Goal: Information Seeking & Learning: Learn about a topic

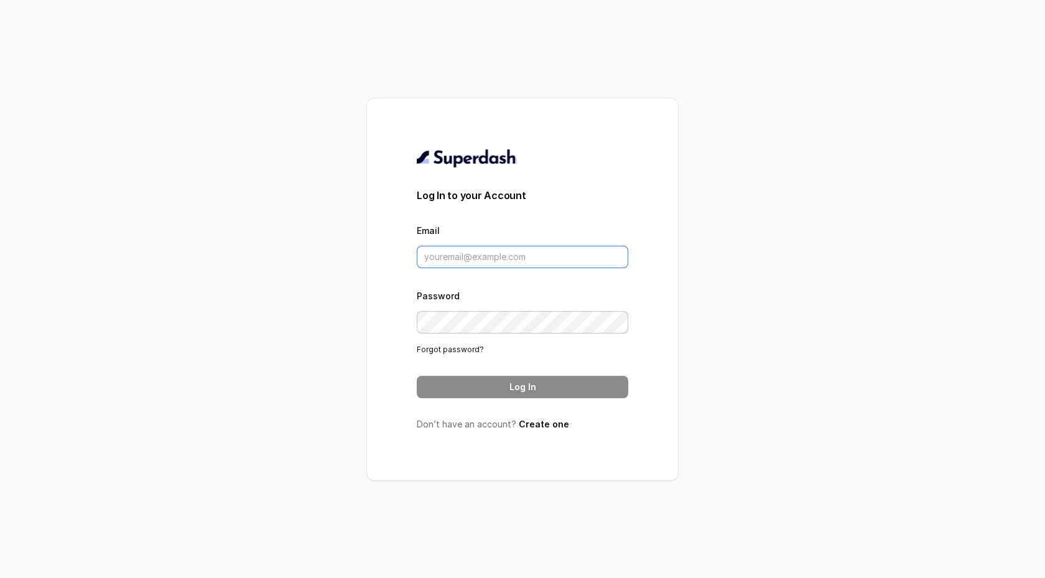
type input "support@trysuperdash.com"
click at [451, 391] on button "Log In" at bounding box center [522, 387] width 211 height 22
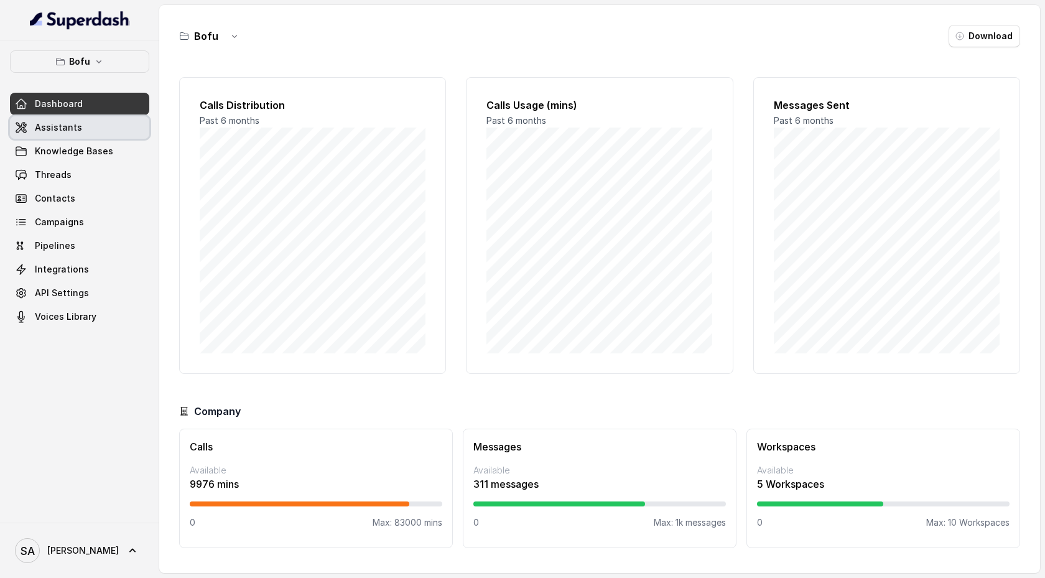
click at [108, 131] on link "Assistants" at bounding box center [79, 127] width 139 height 22
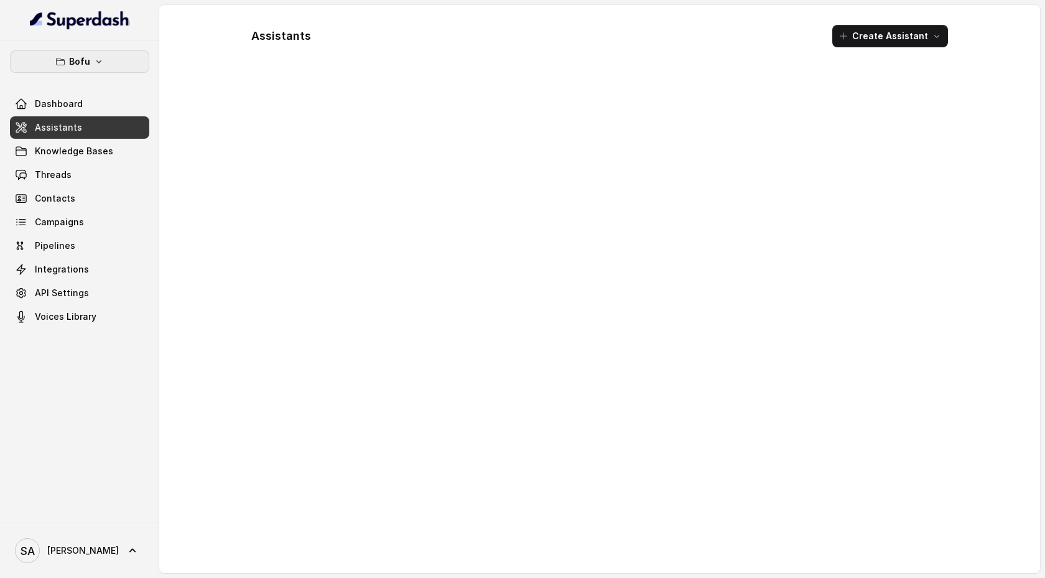
click at [110, 62] on button "Bofu" at bounding box center [79, 61] width 139 height 22
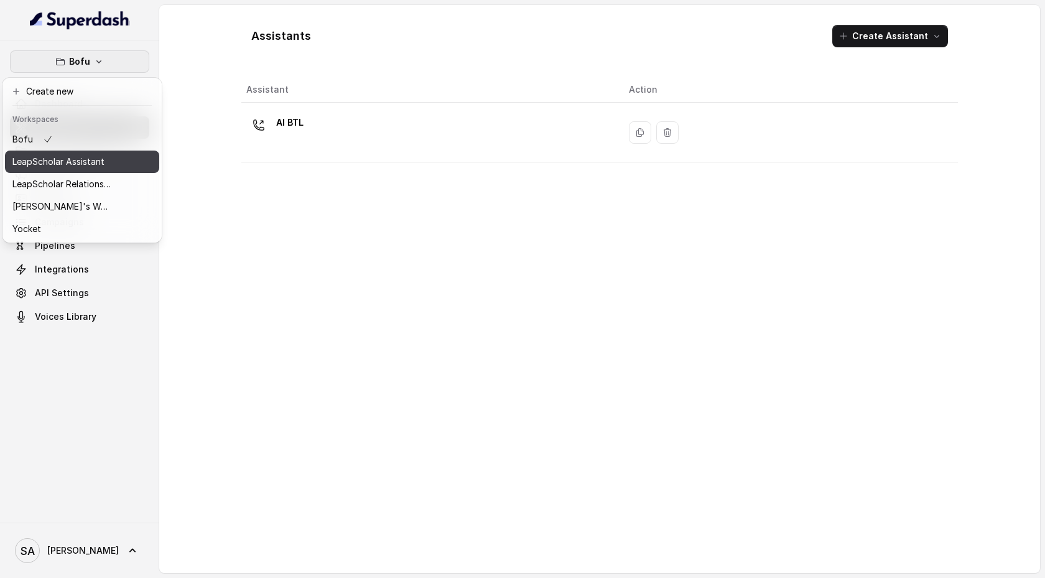
click at [100, 162] on p "LeapScholar Assistant" at bounding box center [58, 161] width 92 height 15
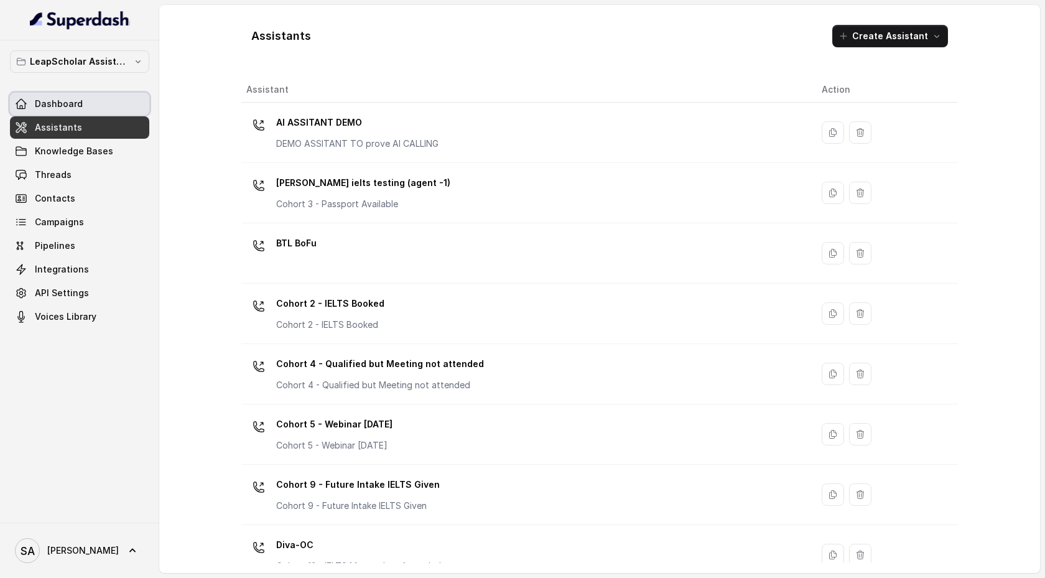
click at [99, 100] on link "Dashboard" at bounding box center [79, 104] width 139 height 22
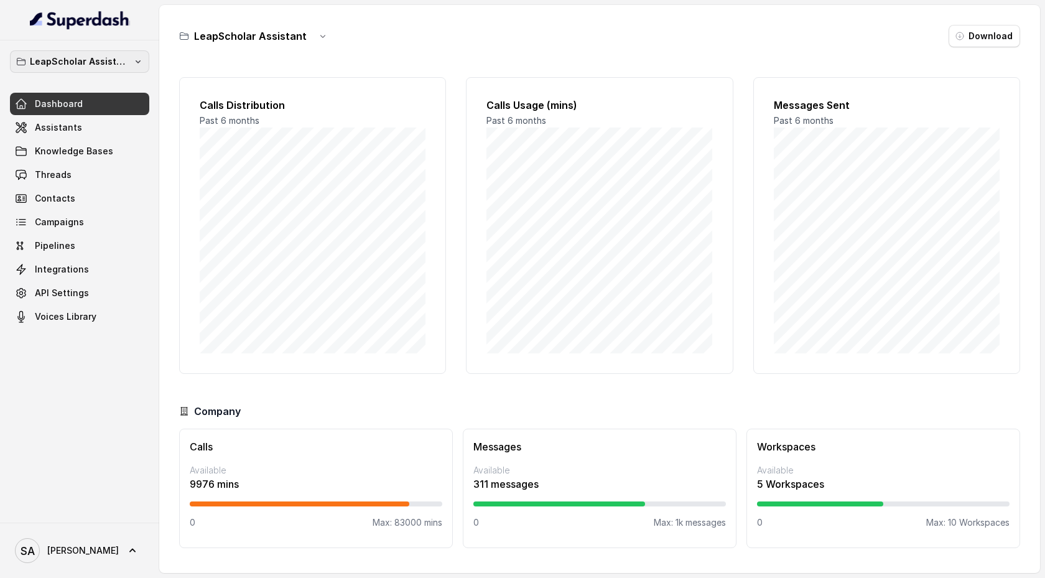
click at [119, 63] on p "LeapScholar Assistant" at bounding box center [79, 61] width 99 height 15
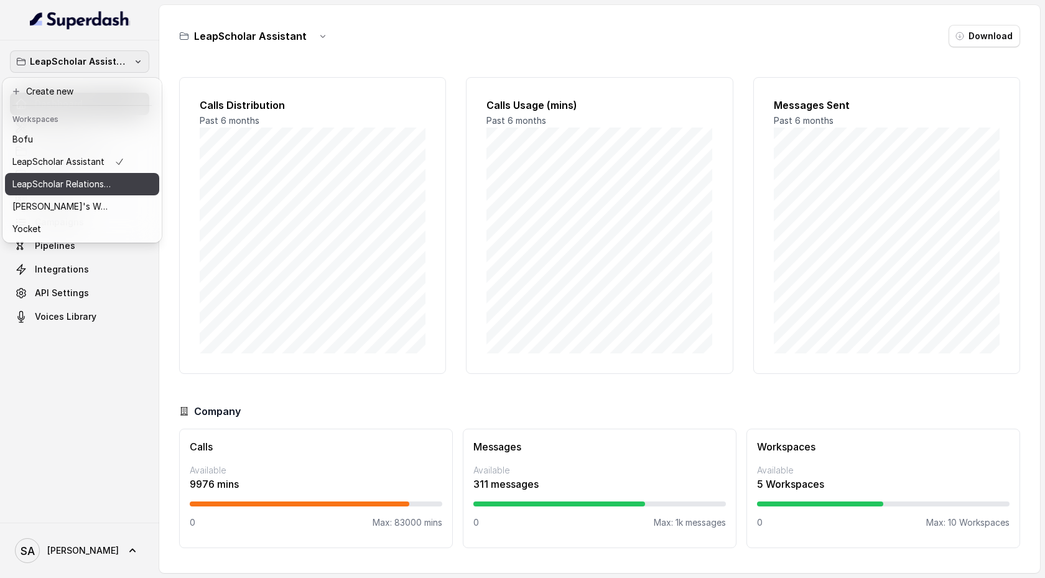
click at [115, 178] on div "LeapScholar Relationship Manager" at bounding box center [68, 184] width 112 height 15
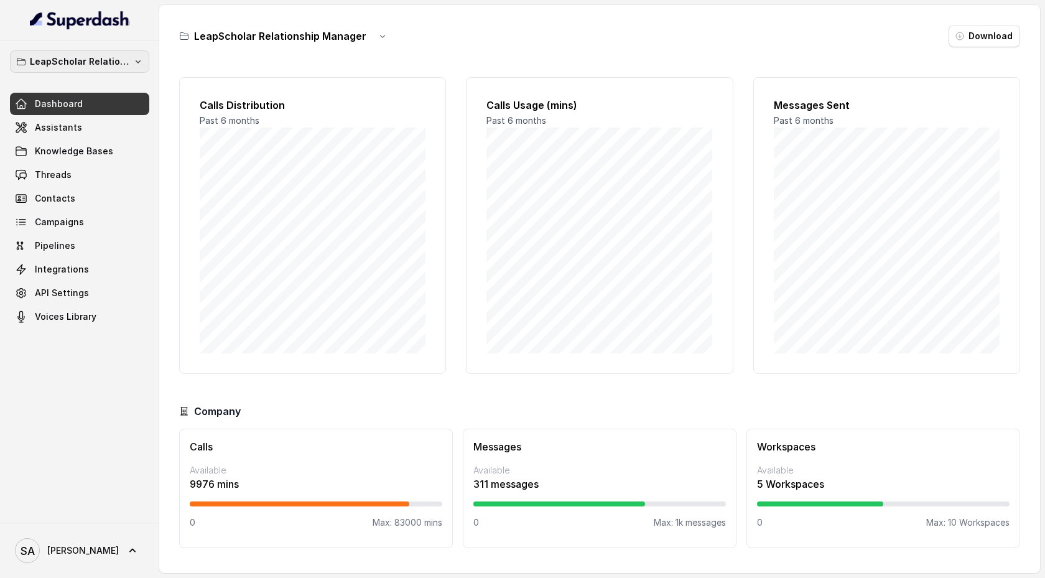
click at [112, 62] on p "LeapScholar Relationship Manager" at bounding box center [79, 61] width 99 height 15
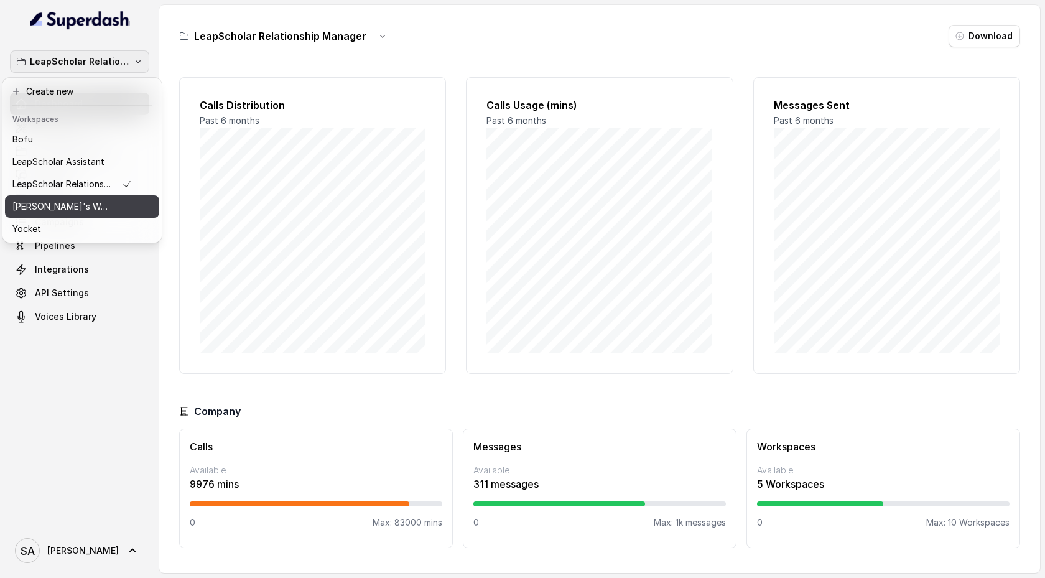
click at [93, 208] on p "[PERSON_NAME]'s Workspace" at bounding box center [61, 206] width 99 height 15
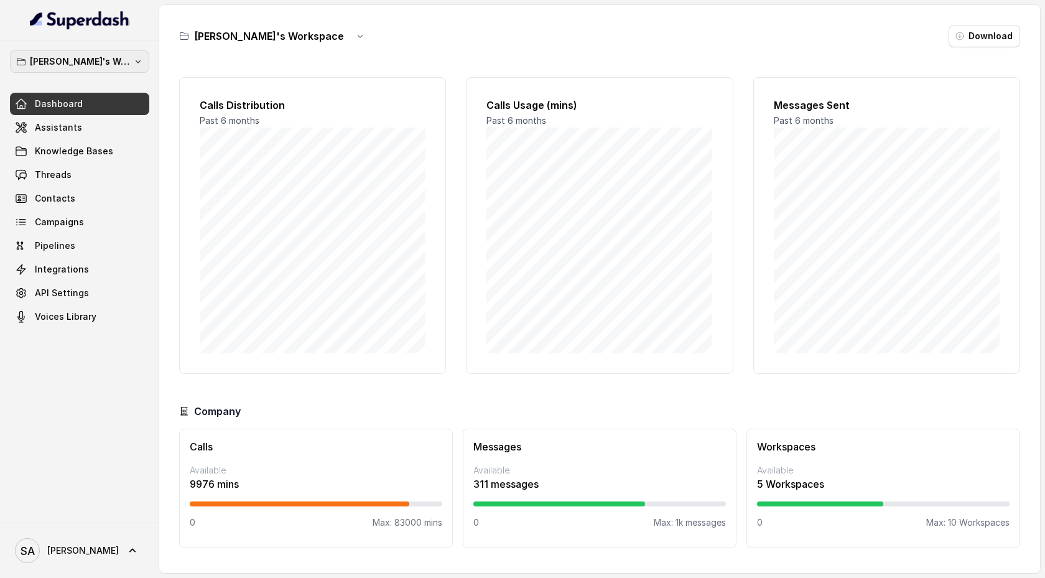
click at [105, 54] on p "[PERSON_NAME]'s Workspace" at bounding box center [79, 61] width 99 height 15
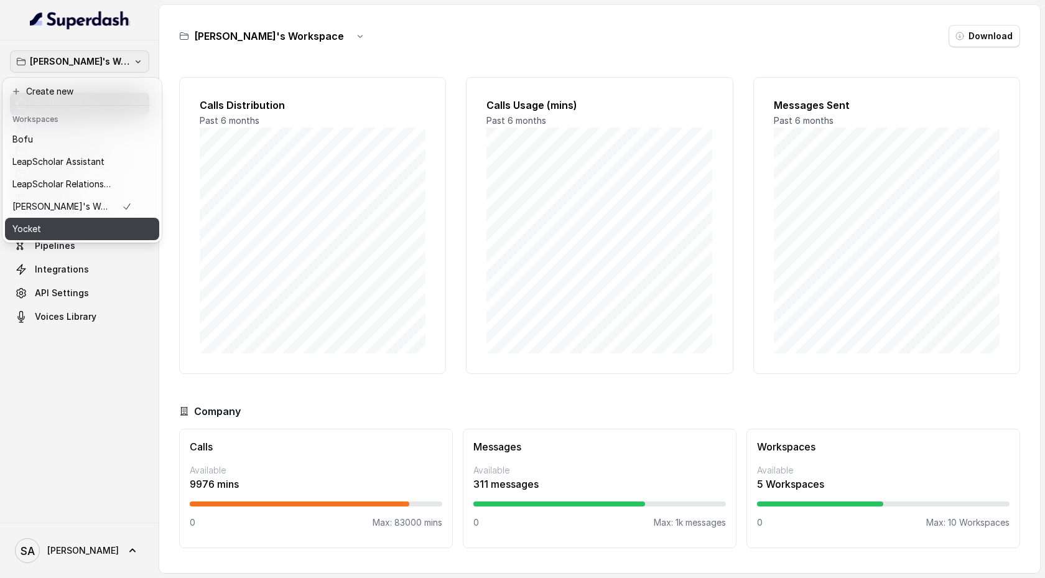
click at [94, 226] on div "Yocket" at bounding box center [71, 228] width 119 height 15
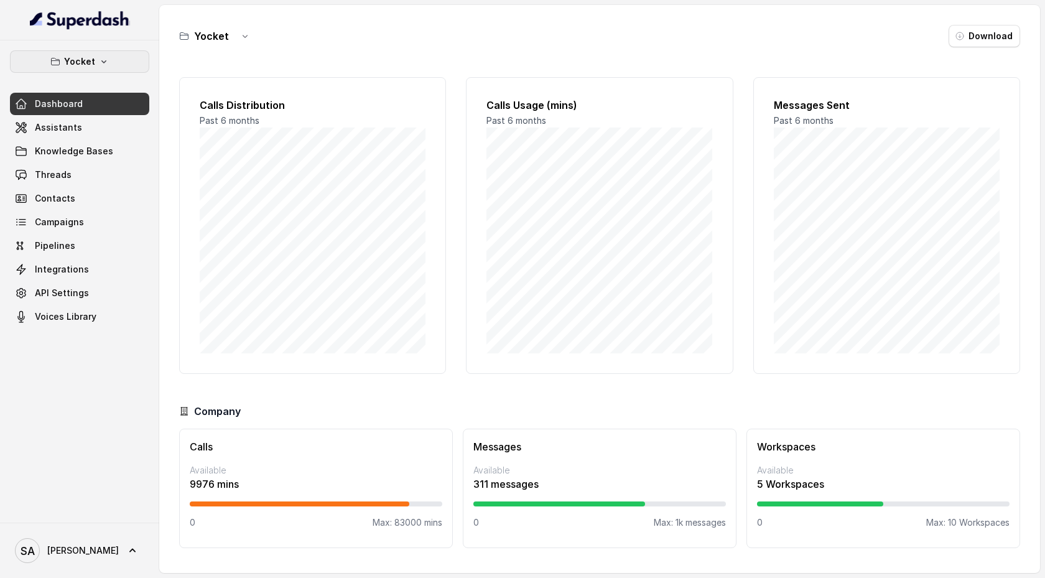
click at [101, 62] on icon "button" at bounding box center [103, 61] width 5 height 3
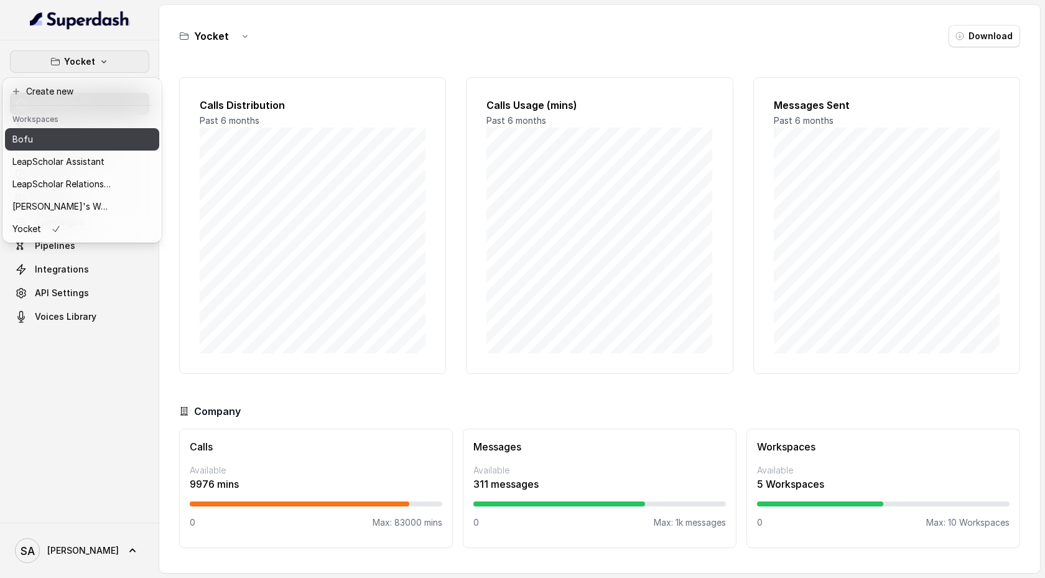
click at [92, 144] on div "Bofu" at bounding box center [61, 139] width 99 height 15
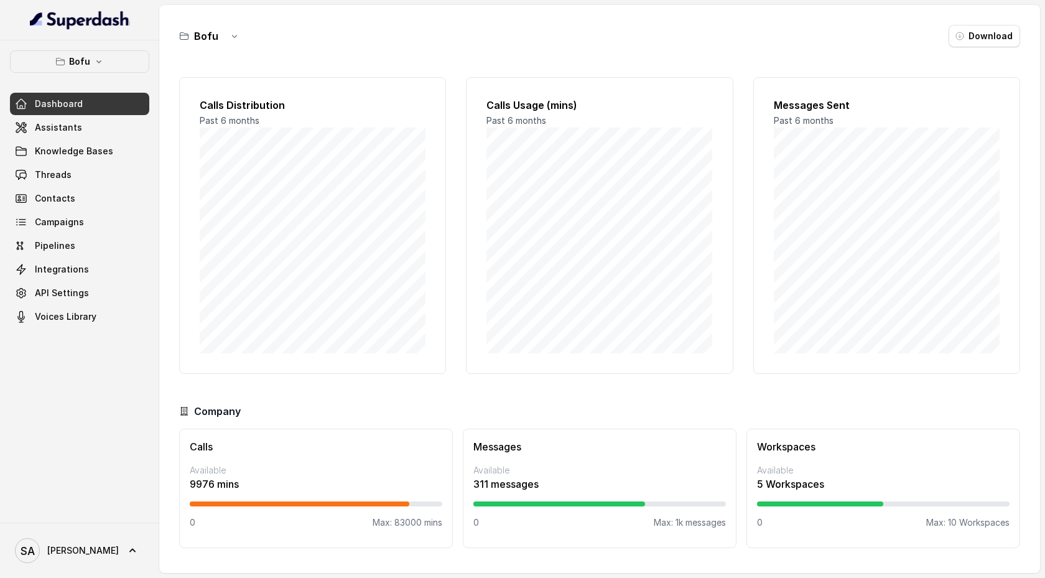
click at [112, 95] on link "Dashboard" at bounding box center [79, 104] width 139 height 22
click at [99, 62] on icon "button" at bounding box center [99, 62] width 10 height 10
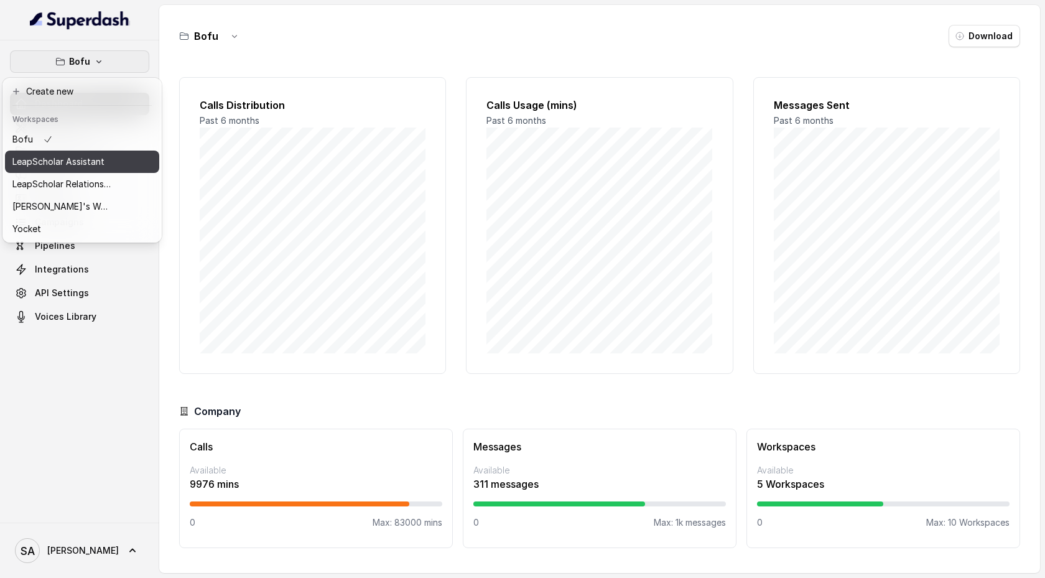
click at [95, 157] on p "LeapScholar Assistant" at bounding box center [58, 161] width 92 height 15
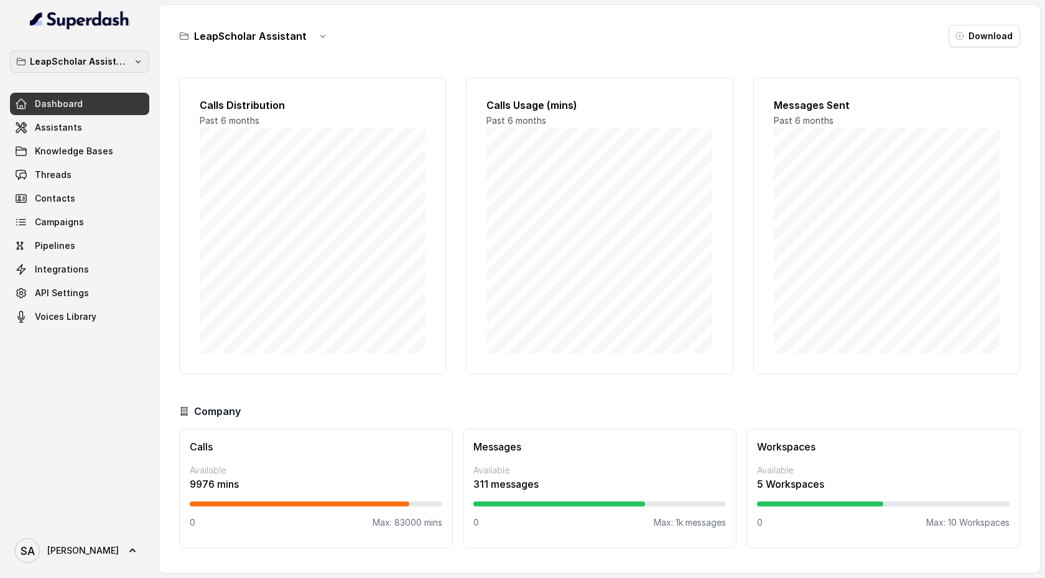
click at [118, 61] on p "LeapScholar Assistant" at bounding box center [79, 61] width 99 height 15
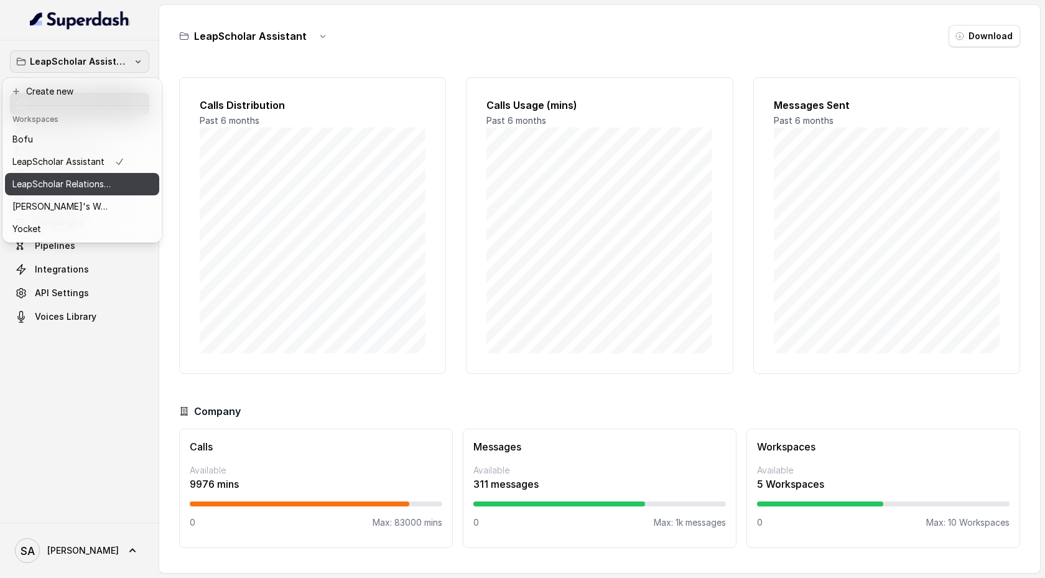
click at [112, 183] on div "LeapScholar Relationship Manager" at bounding box center [68, 184] width 112 height 15
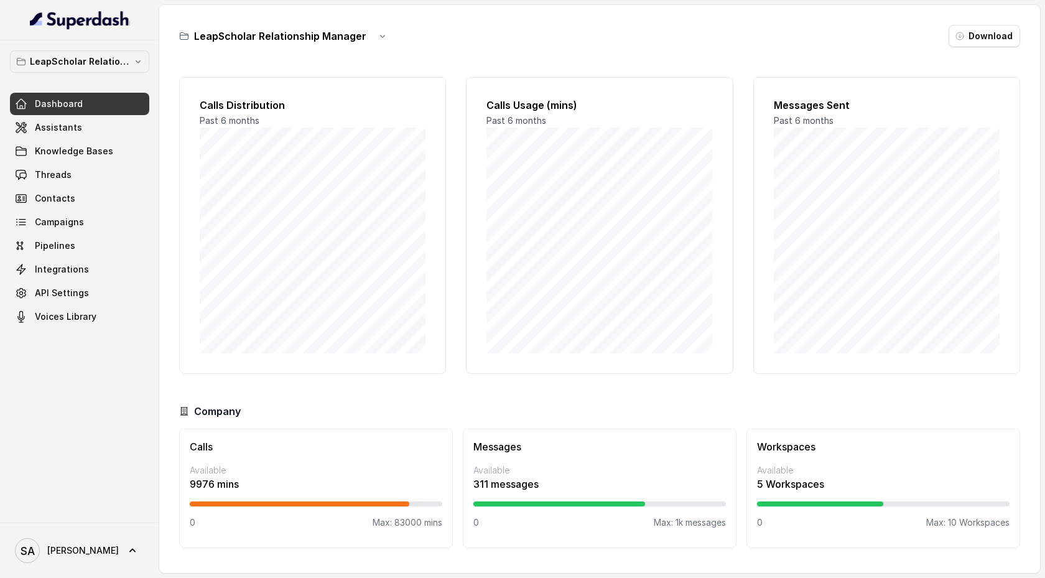
click at [112, 65] on p "LeapScholar Relationship Manager" at bounding box center [79, 61] width 99 height 15
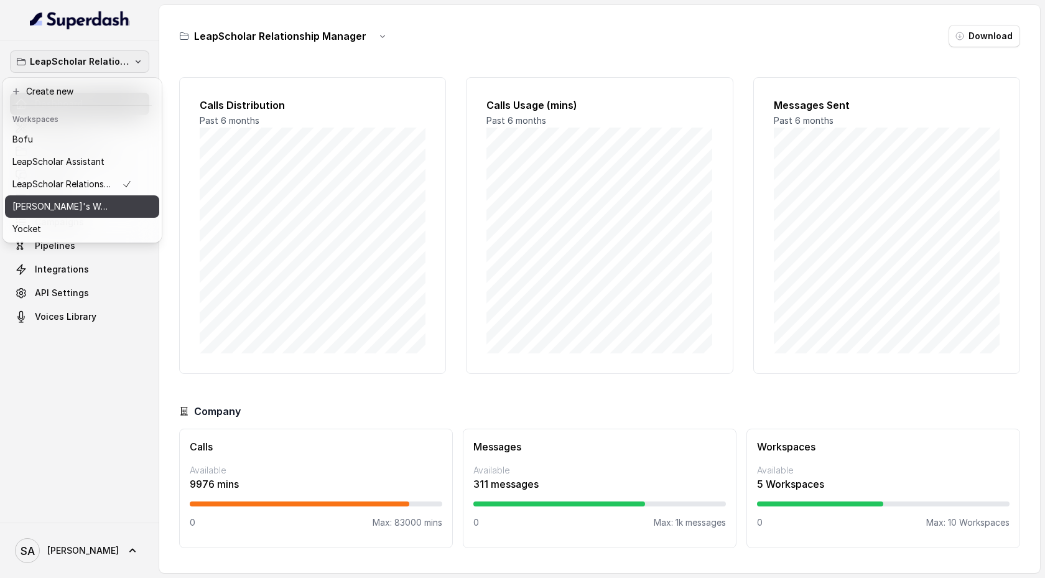
click at [95, 209] on div "[PERSON_NAME]'s Workspace" at bounding box center [71, 206] width 119 height 15
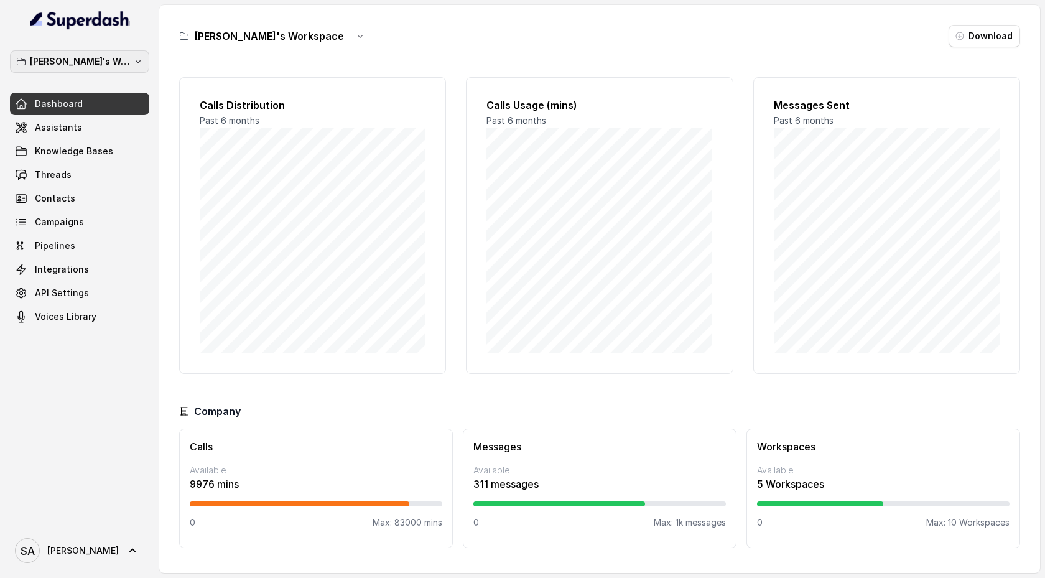
click at [91, 65] on p "[PERSON_NAME]'s Workspace" at bounding box center [79, 61] width 99 height 15
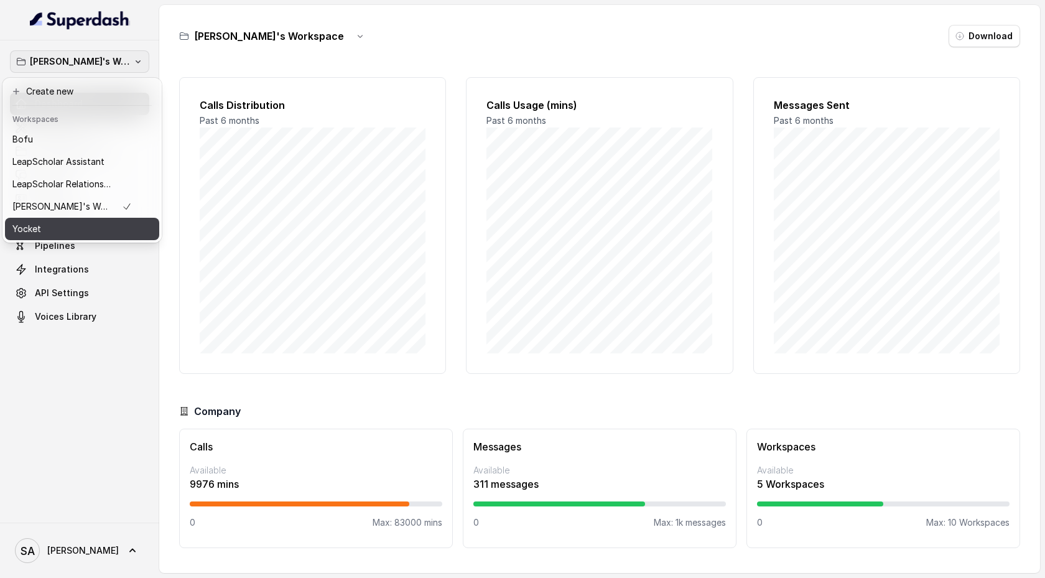
click at [76, 221] on div "Yocket" at bounding box center [71, 228] width 119 height 15
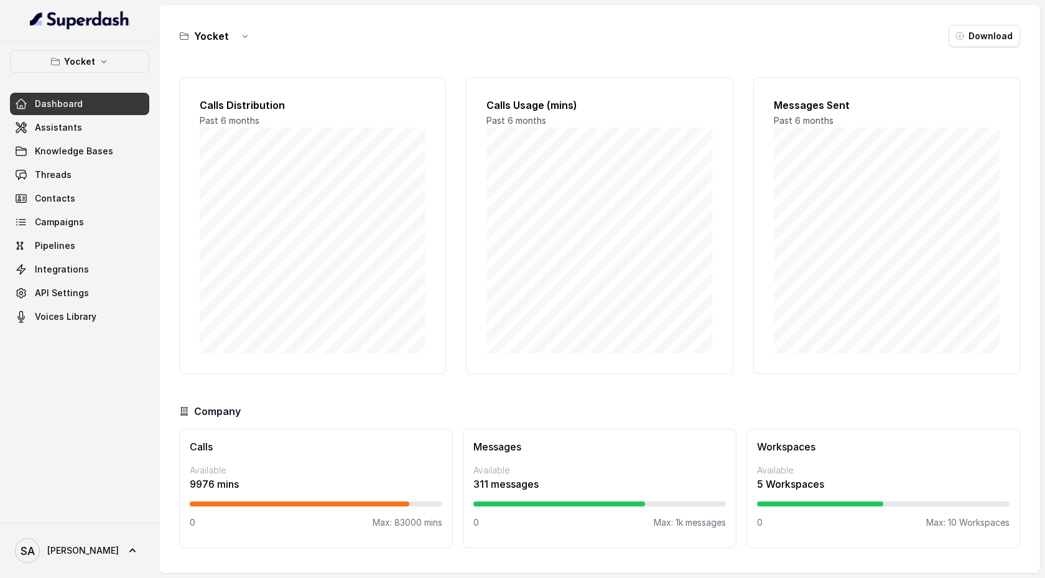
click at [91, 105] on link "Dashboard" at bounding box center [79, 104] width 139 height 22
click at [101, 59] on icon "button" at bounding box center [104, 62] width 10 height 10
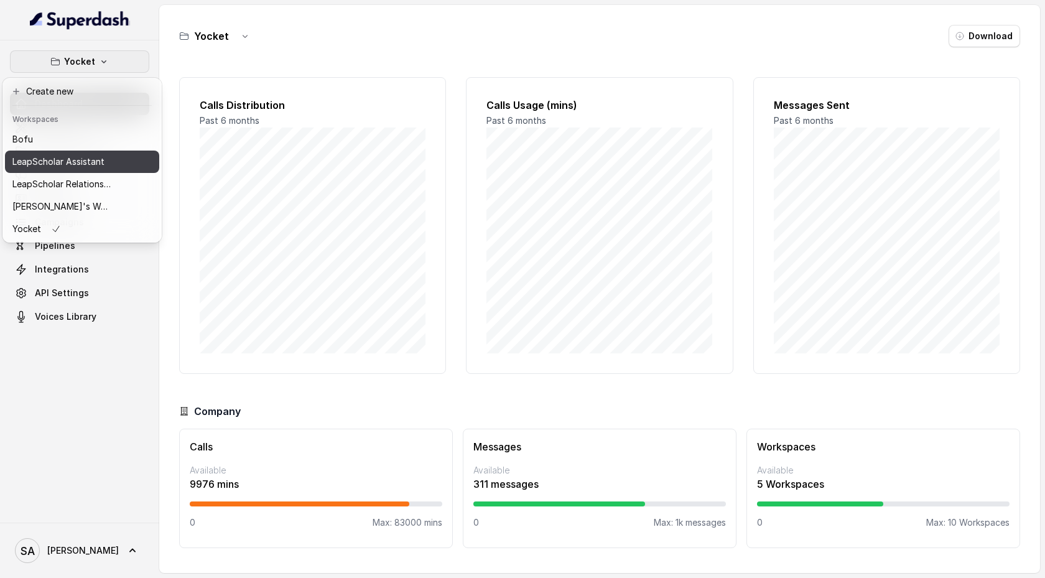
click at [93, 167] on p "LeapScholar Assistant" at bounding box center [58, 161] width 92 height 15
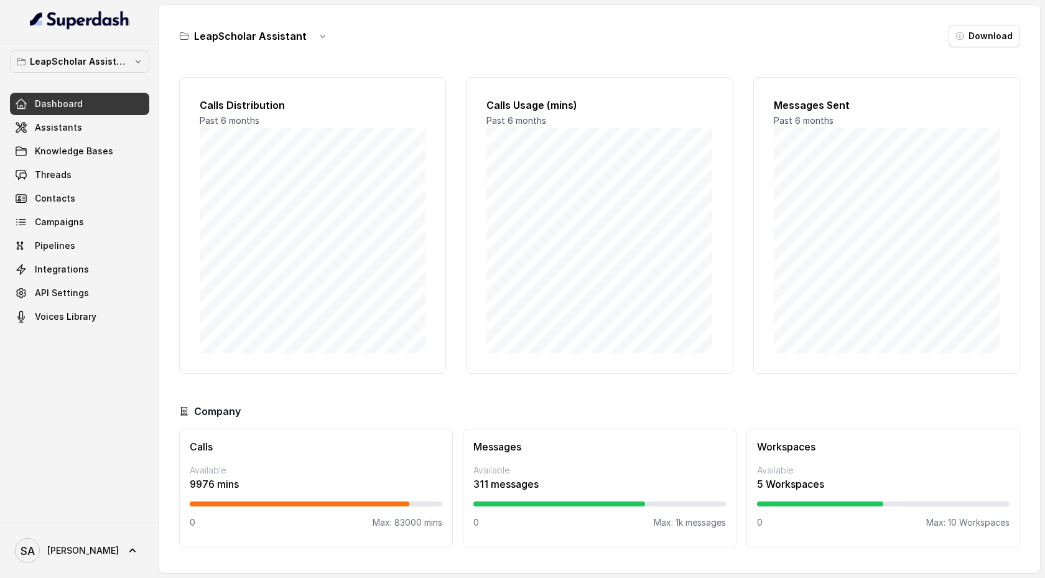
click at [104, 58] on p "LeapScholar Assistant" at bounding box center [79, 61] width 99 height 15
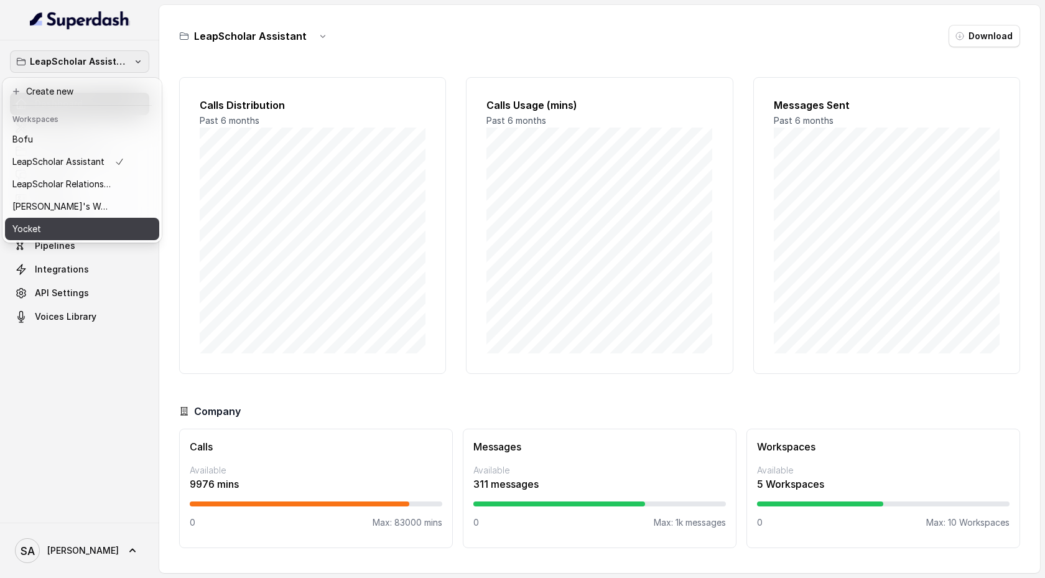
click at [109, 229] on div "Yocket" at bounding box center [68, 228] width 112 height 15
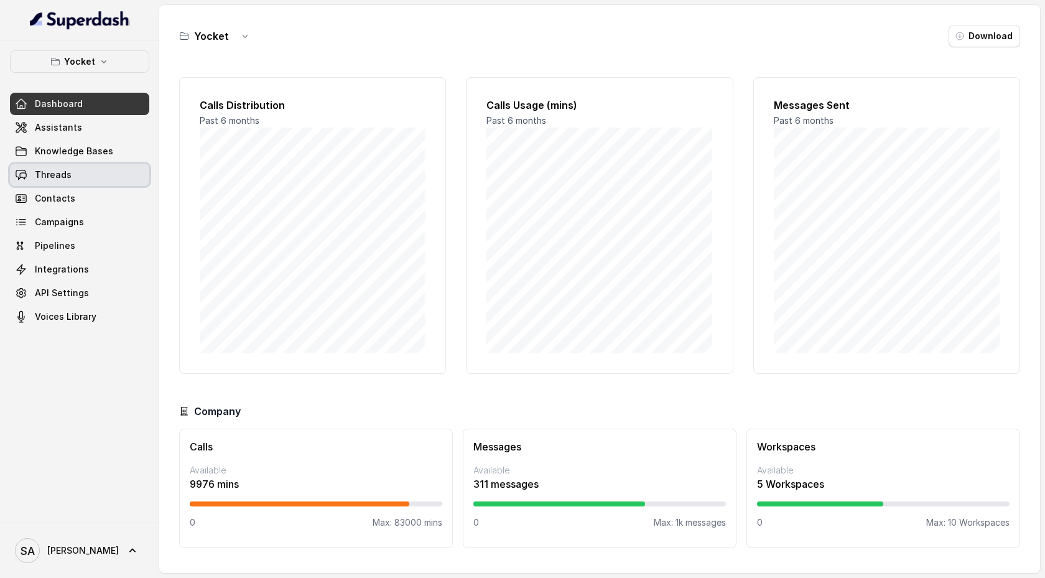
click at [105, 173] on link "Threads" at bounding box center [79, 175] width 139 height 22
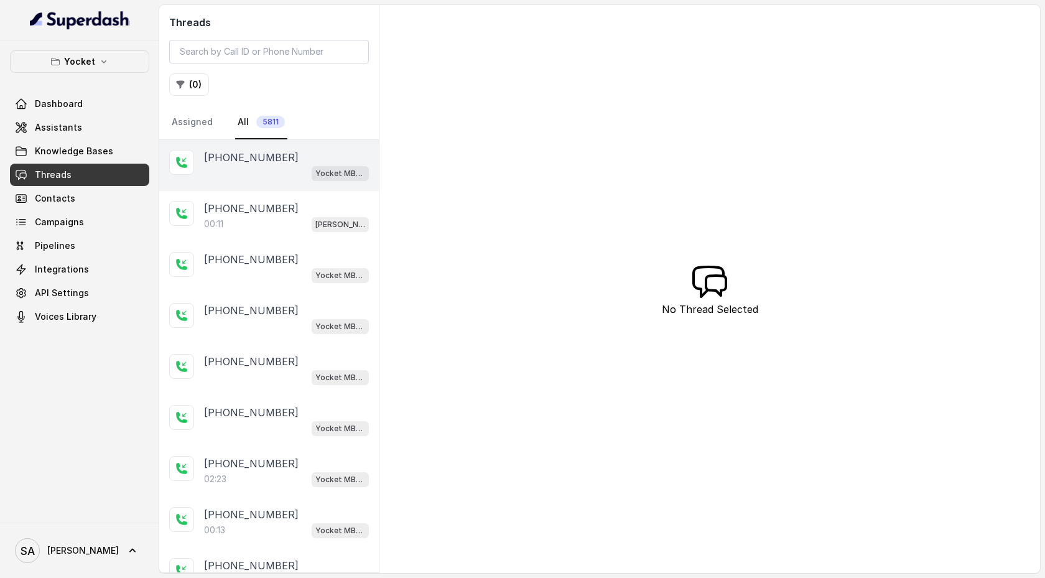
click at [280, 172] on div "Yocket MBA AI voice Agent" at bounding box center [286, 173] width 165 height 16
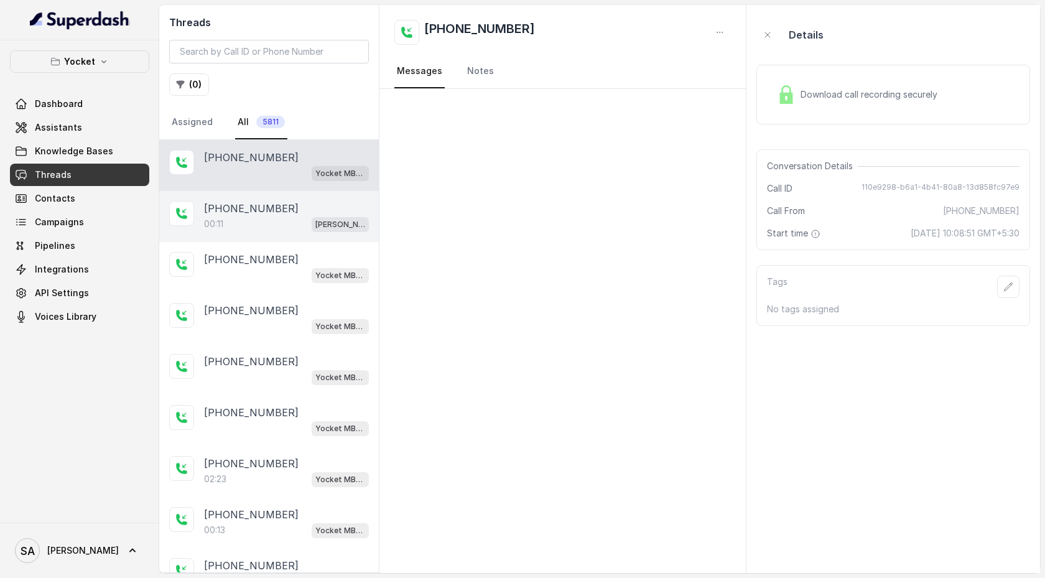
click at [275, 218] on div "00:11 [PERSON_NAME] pre sales calling" at bounding box center [286, 224] width 165 height 16
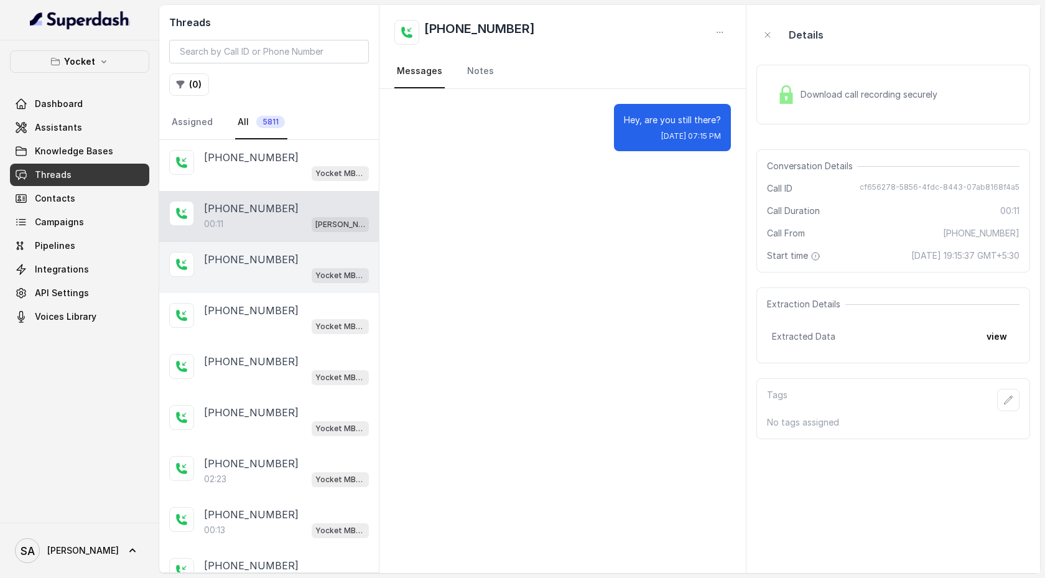
click at [273, 277] on div "Yocket MBA AI voice Agent" at bounding box center [286, 275] width 165 height 16
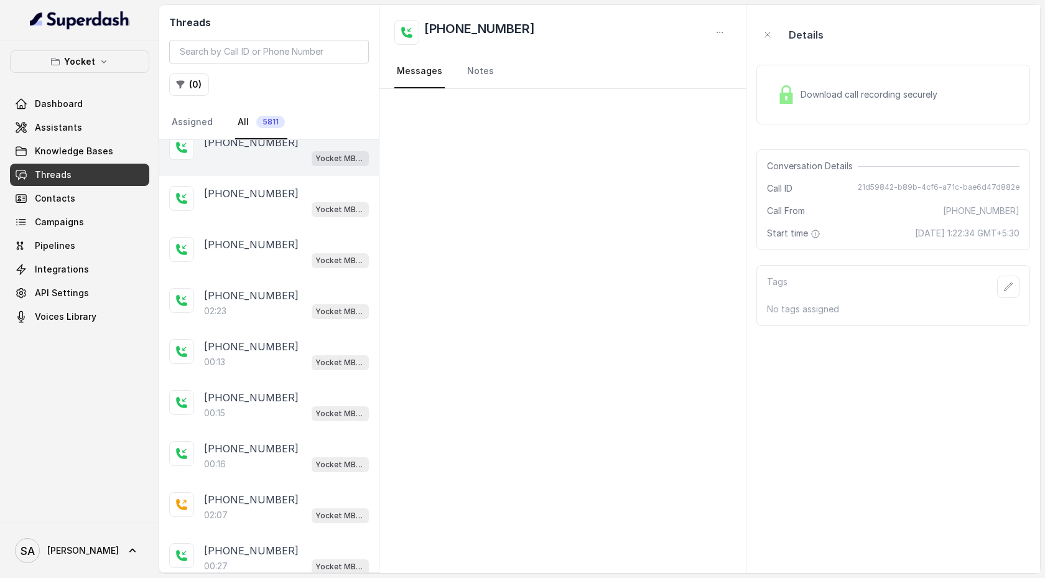
scroll to position [182, 0]
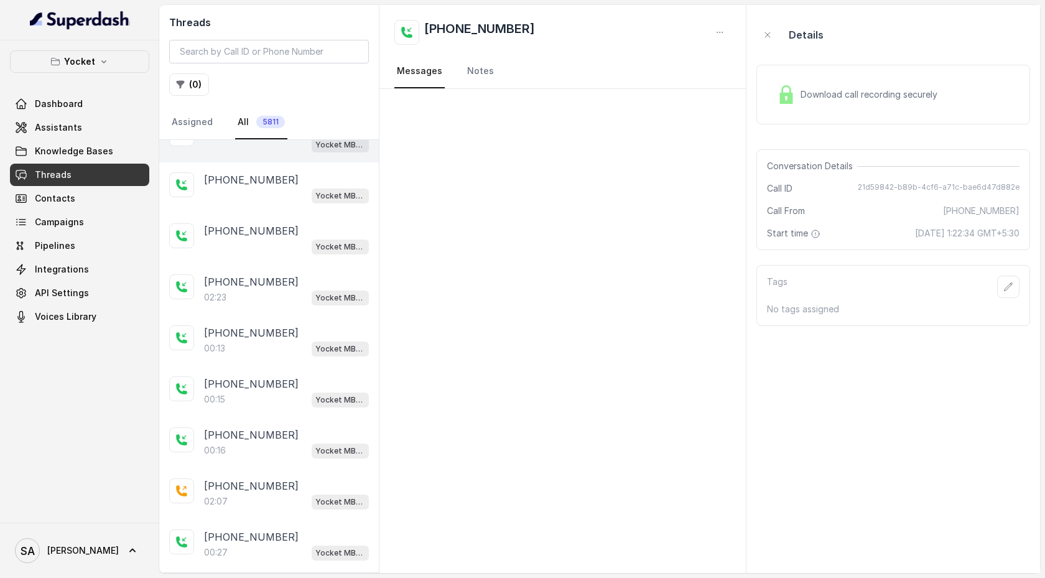
click at [275, 280] on div "[PHONE_NUMBER]:23 Yocket MBA AI voice Agent" at bounding box center [269, 289] width 220 height 51
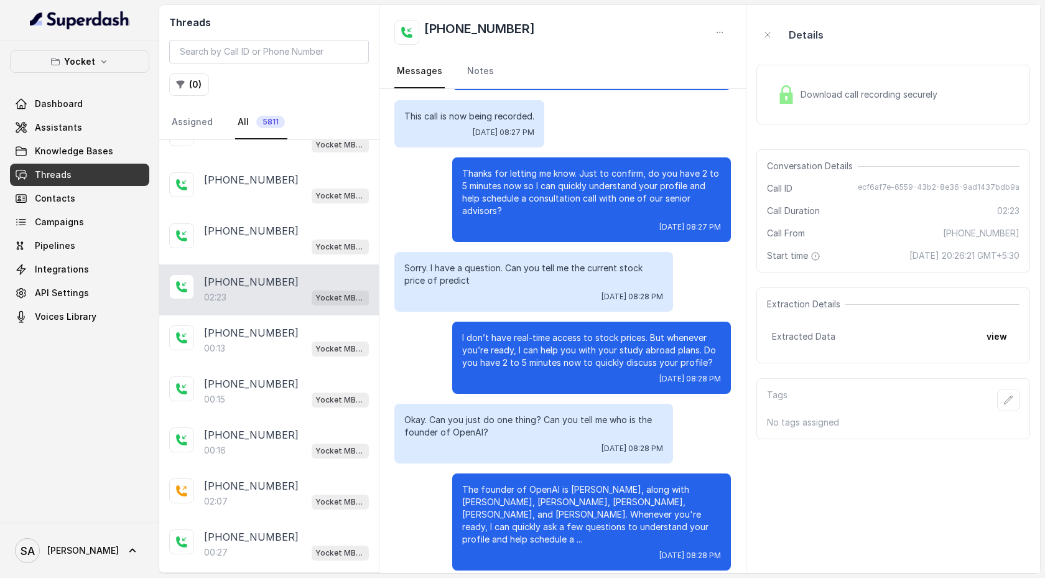
scroll to position [857, 0]
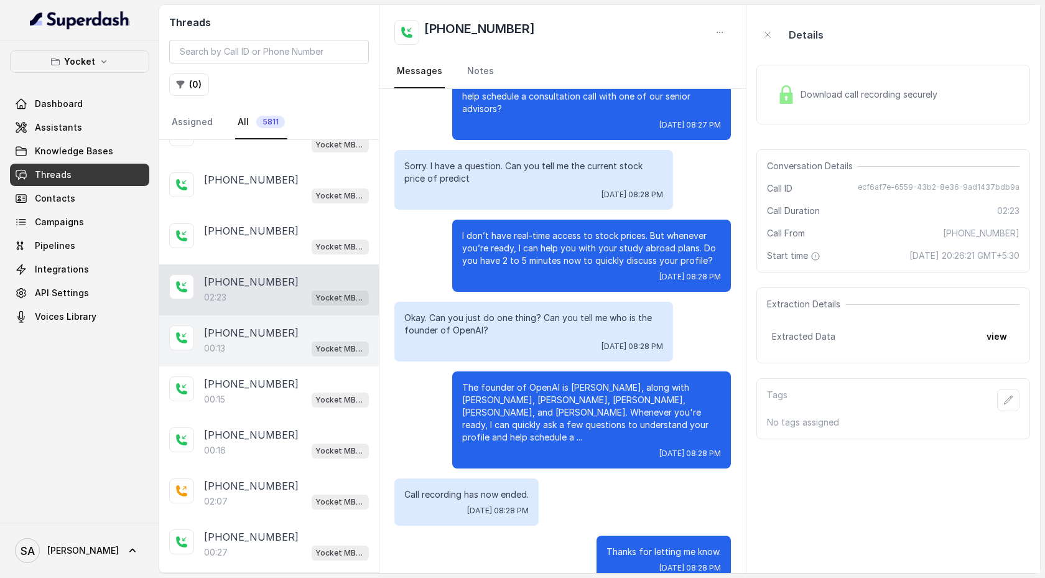
click at [308, 280] on div "[PHONE_NUMBER]:13 Yocket MBA AI voice Agent" at bounding box center [269, 340] width 220 height 51
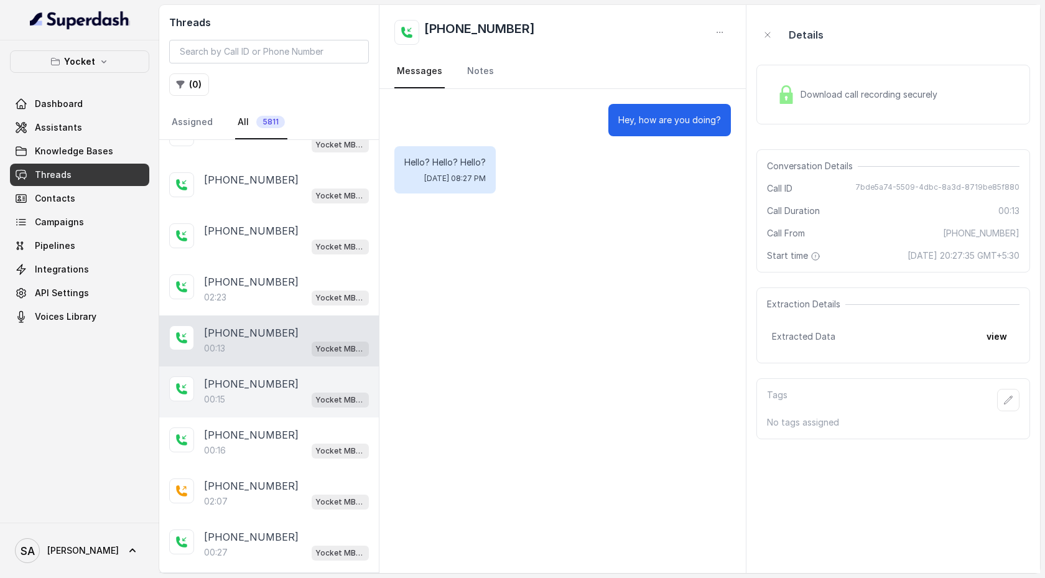
click at [322, 280] on p "Yocket MBA AI voice Agent" at bounding box center [340, 400] width 50 height 12
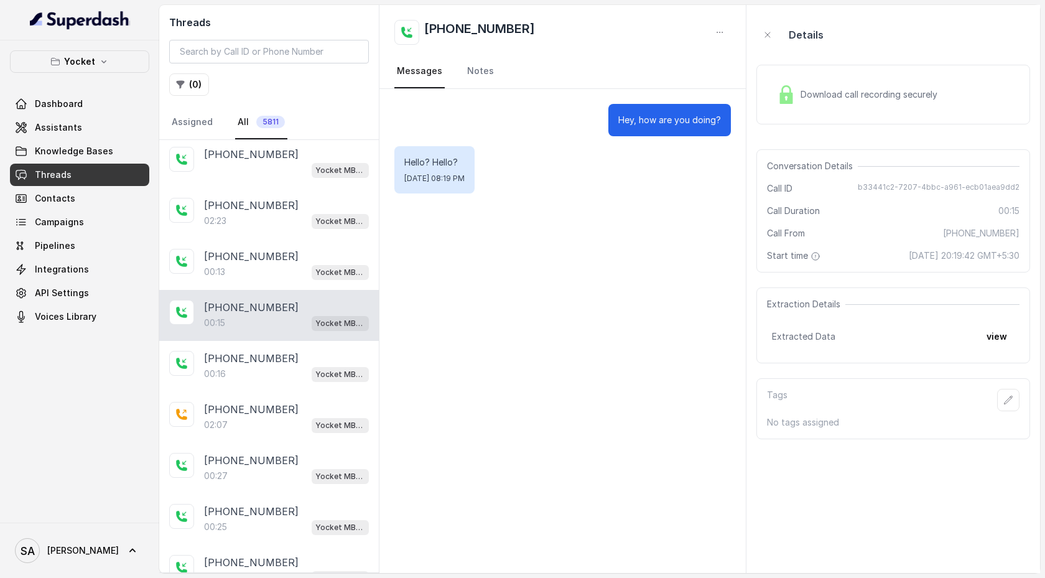
scroll to position [287, 0]
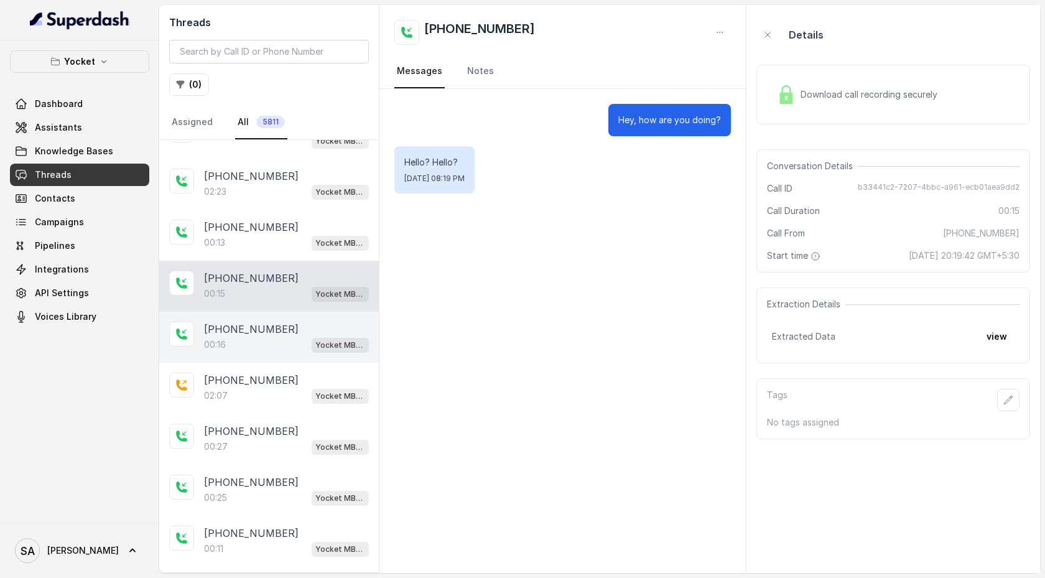
click at [305, 280] on div "00:16 Yocket MBA AI voice Agent" at bounding box center [286, 344] width 165 height 16
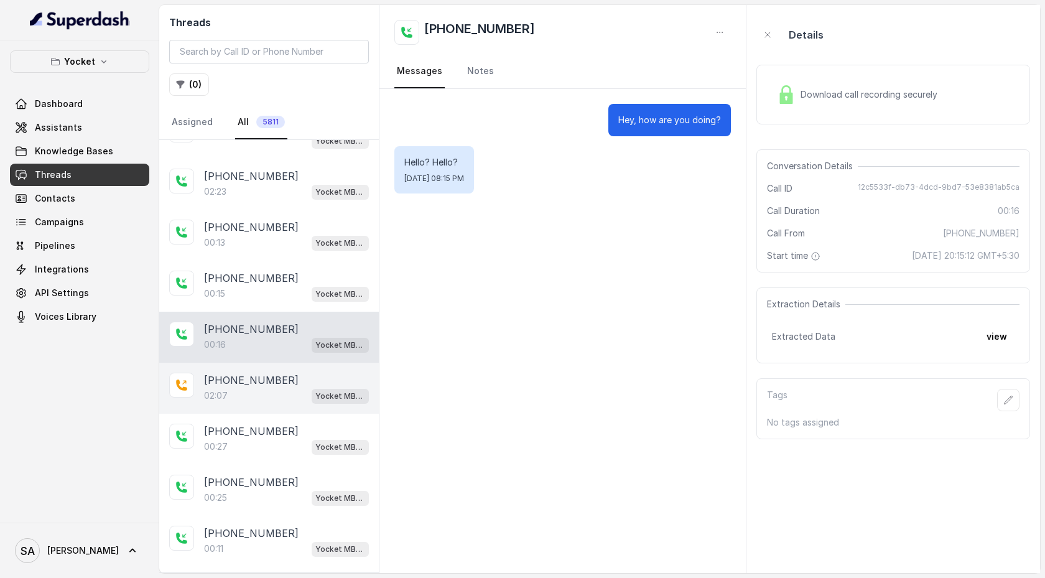
click at [303, 280] on div "02:07 Yocket MBA AI voice Agent" at bounding box center [286, 395] width 165 height 16
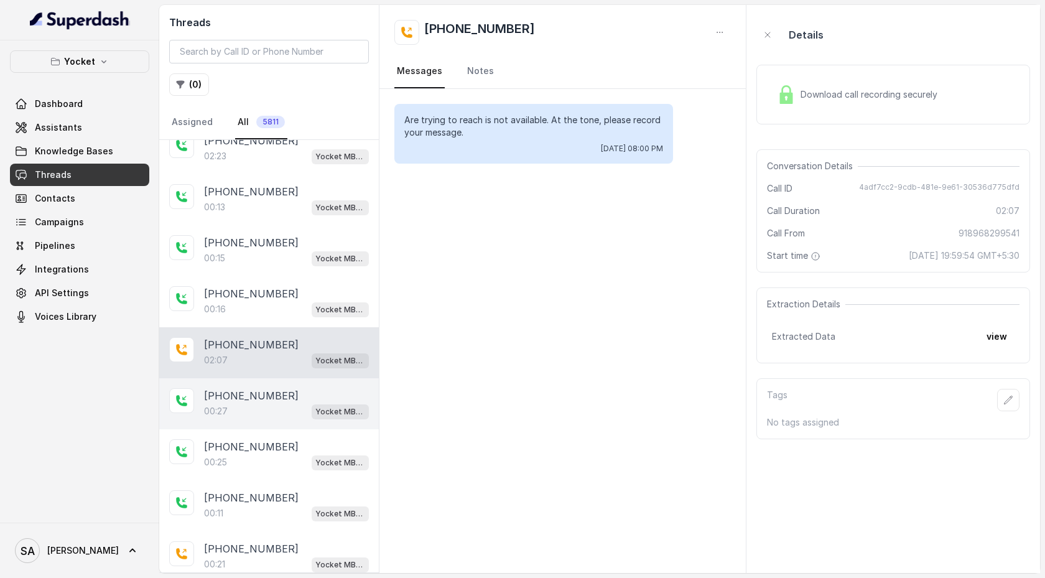
scroll to position [326, 0]
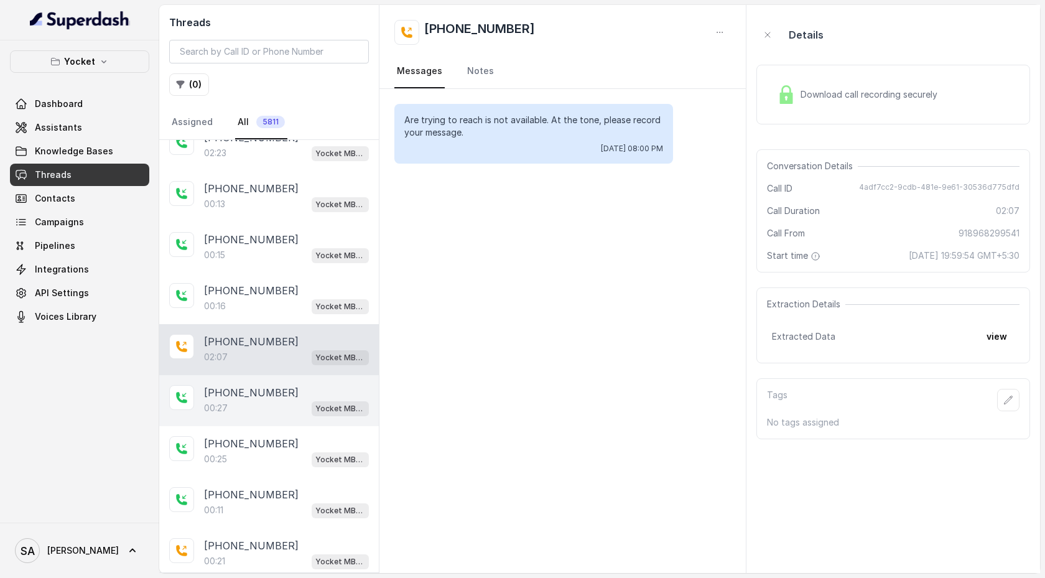
click at [296, 280] on div "[PHONE_NUMBER]" at bounding box center [286, 392] width 165 height 15
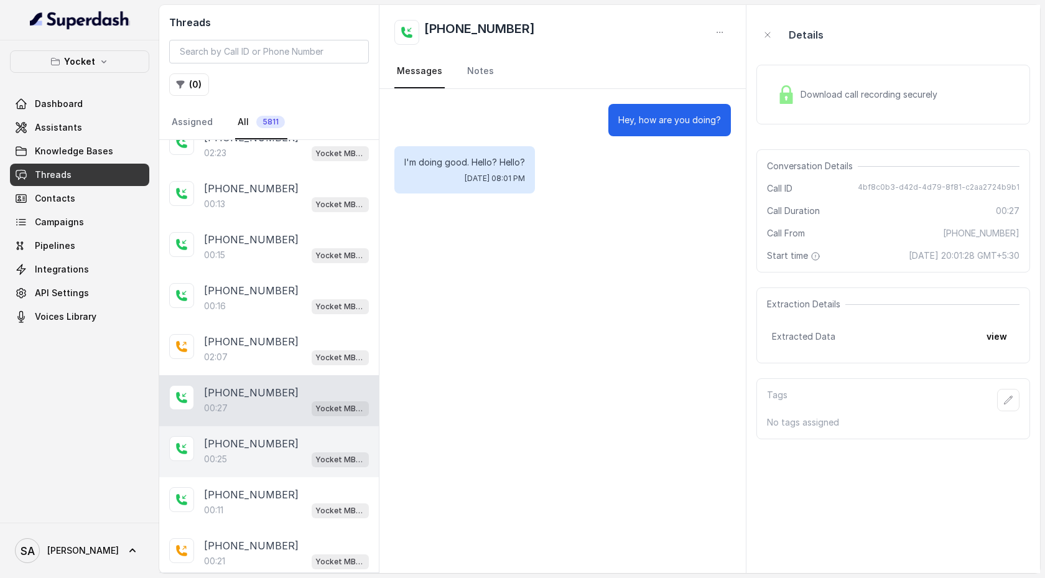
click at [292, 280] on div "00:25 Yocket MBA AI voice Agent" at bounding box center [286, 459] width 165 height 16
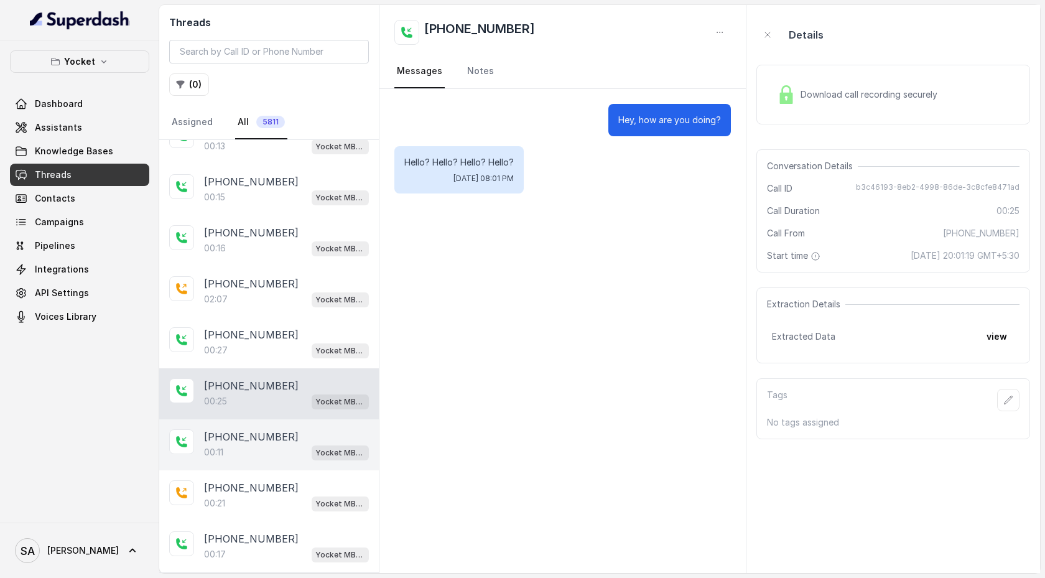
click at [292, 280] on div "00:11 Yocket MBA AI voice Agent" at bounding box center [286, 452] width 165 height 16
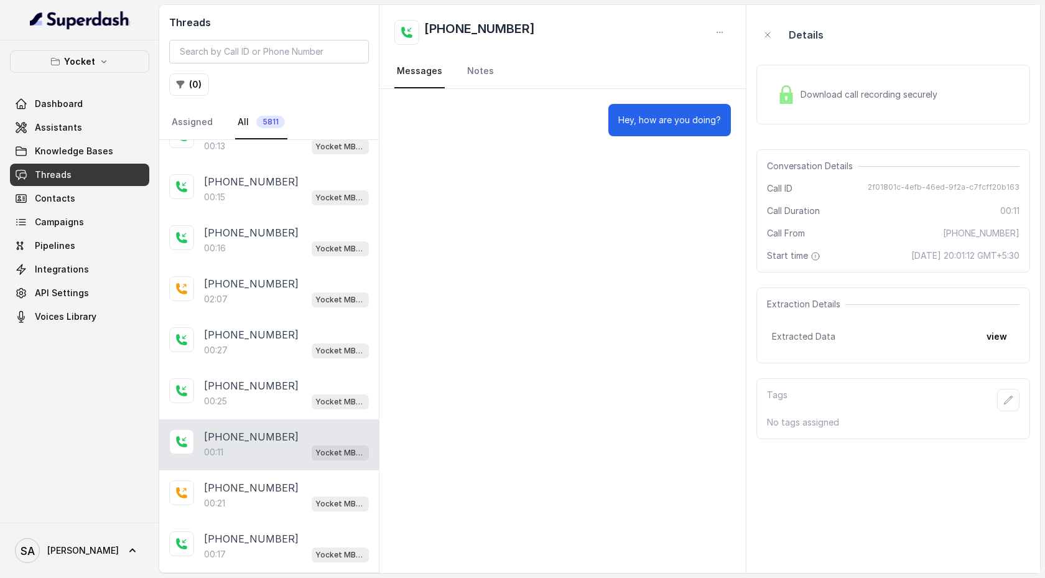
click at [289, 280] on div "00:11 Yocket MBA AI voice Agent" at bounding box center [286, 452] width 165 height 16
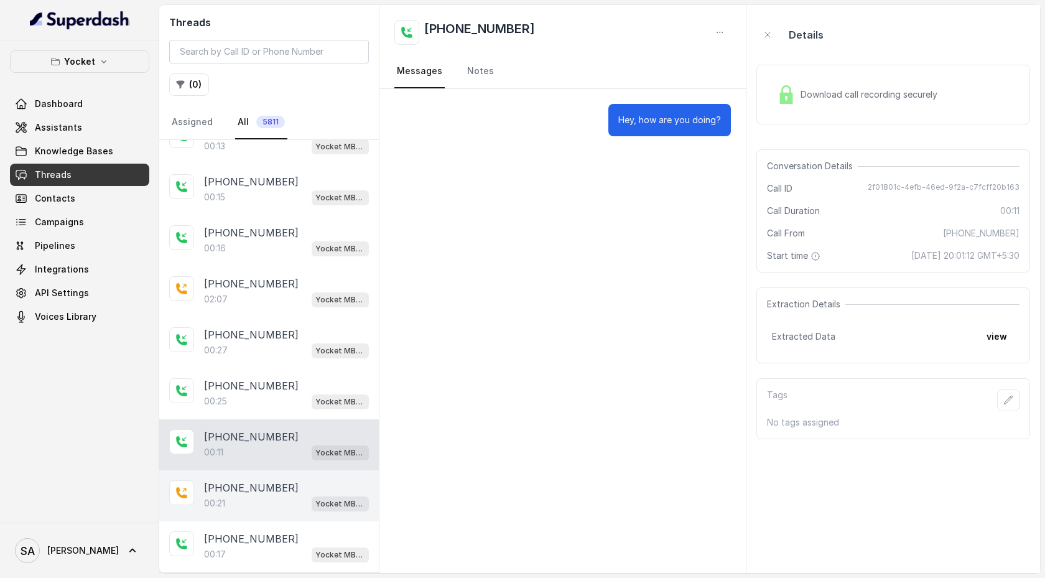
click at [290, 280] on div "00:21 Yocket MBA AI voice Agent" at bounding box center [286, 503] width 165 height 16
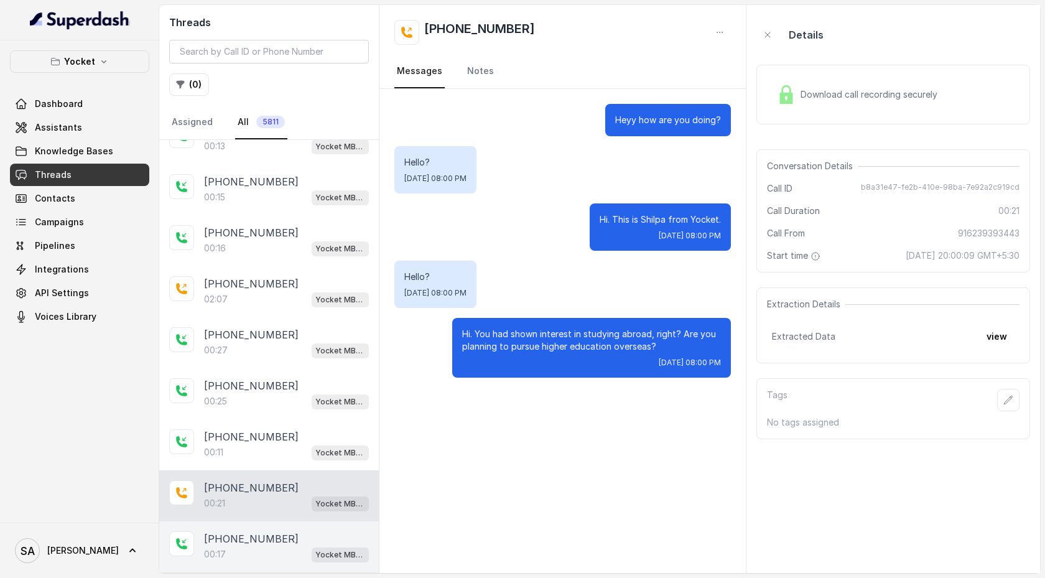
click at [289, 280] on div "[PHONE_NUMBER]:17 Yocket MBA AI voice Agent" at bounding box center [269, 546] width 220 height 51
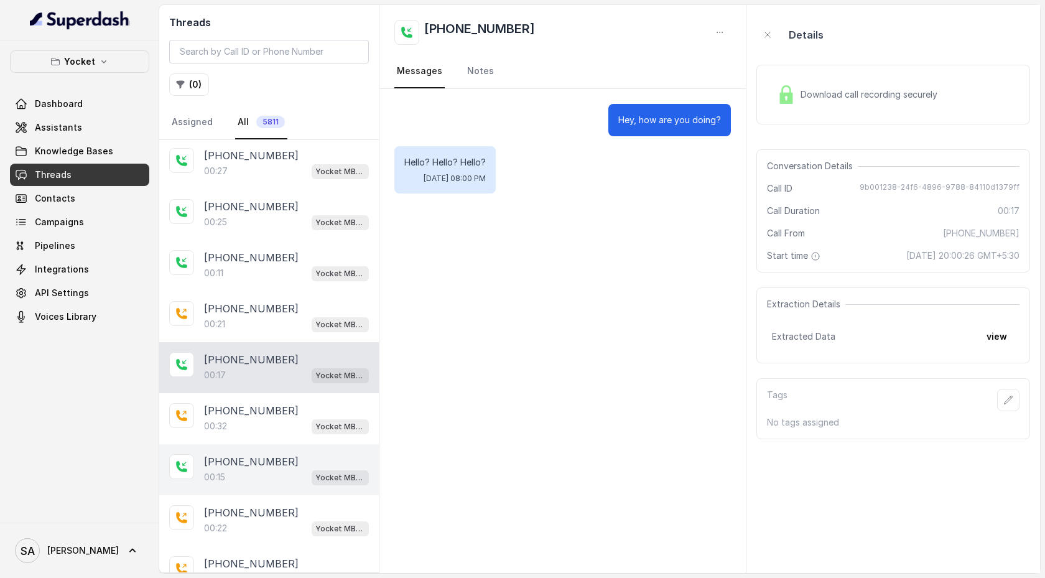
scroll to position [565, 0]
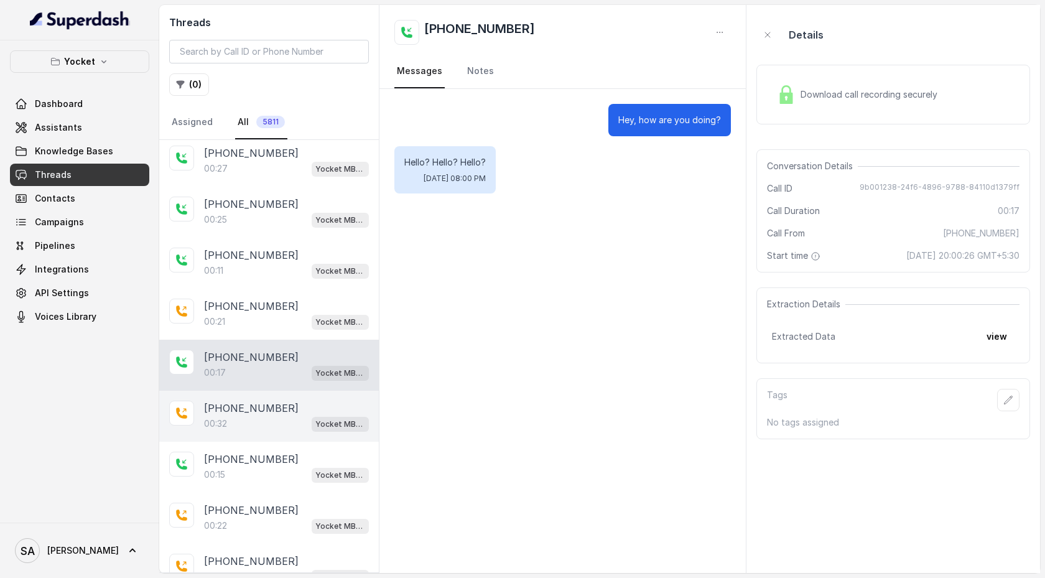
click at [235, 280] on div "[PHONE_NUMBER]:32 Yocket MBA AI voice Agent" at bounding box center [269, 416] width 220 height 51
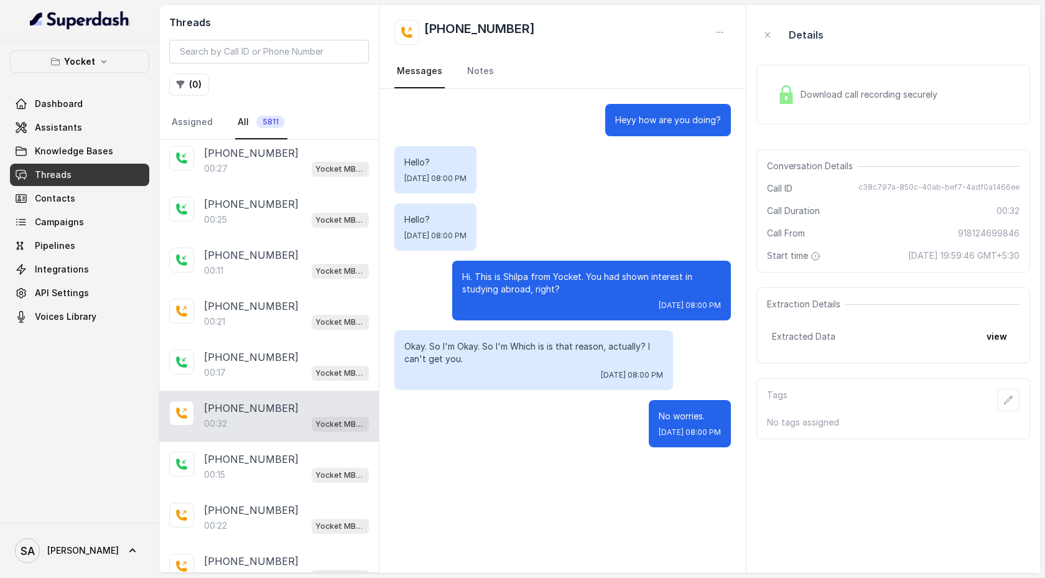
click at [803, 96] on span "Download call recording securely" at bounding box center [871, 94] width 142 height 12
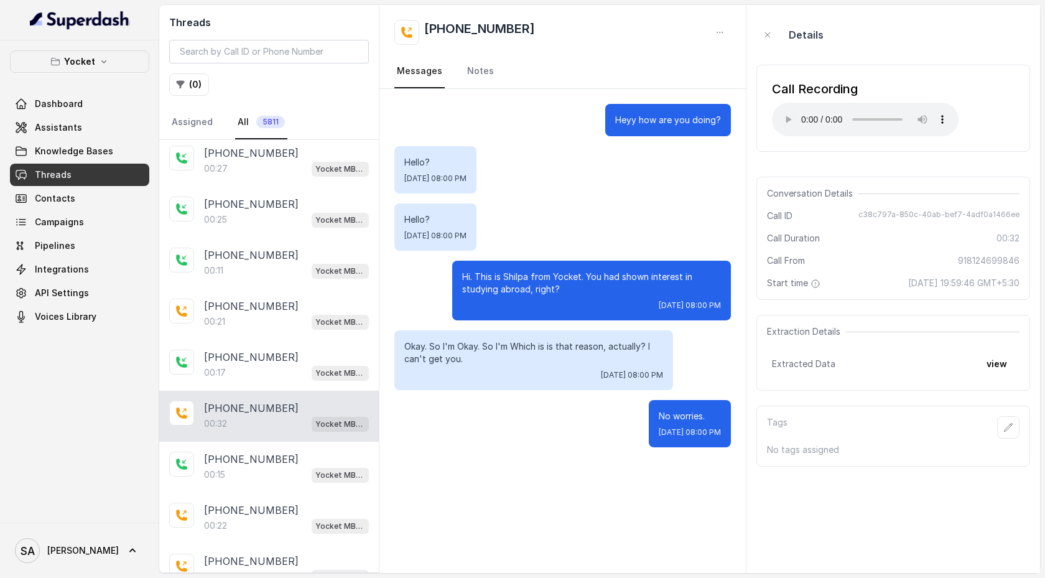
click at [835, 280] on aside "Details Call Recording Your browser does not support the audio element. Convers…" at bounding box center [892, 289] width 293 height 568
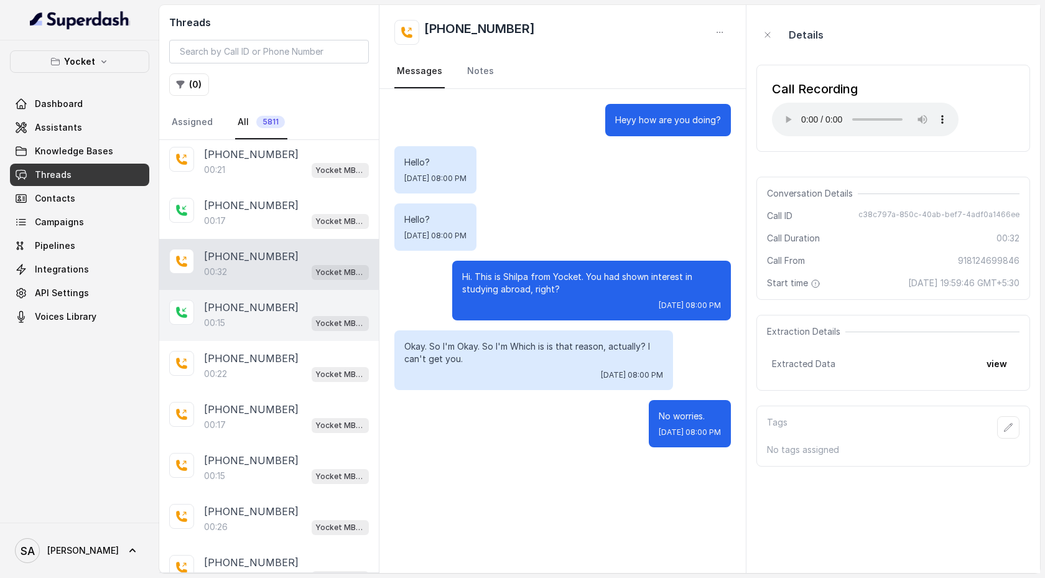
scroll to position [718, 0]
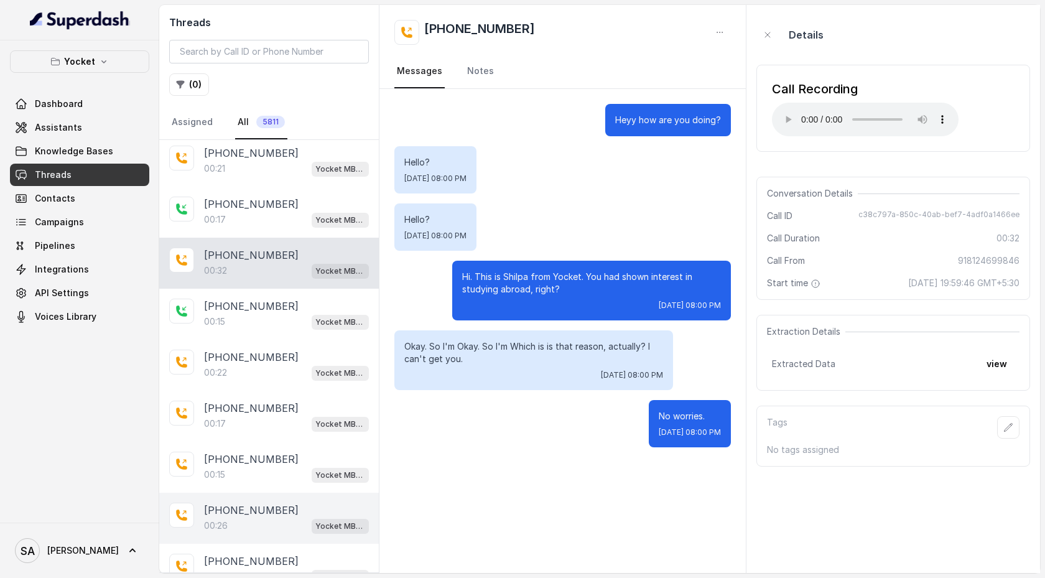
click at [252, 280] on p "[PHONE_NUMBER]" at bounding box center [251, 509] width 95 height 15
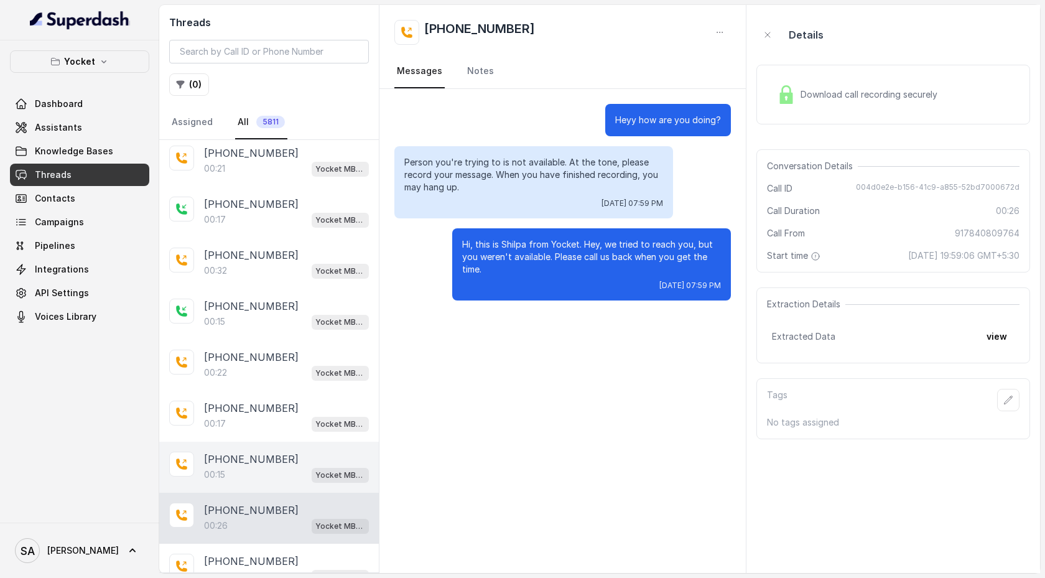
click at [255, 280] on div "00:15 Yocket MBA AI voice Agent" at bounding box center [286, 474] width 165 height 16
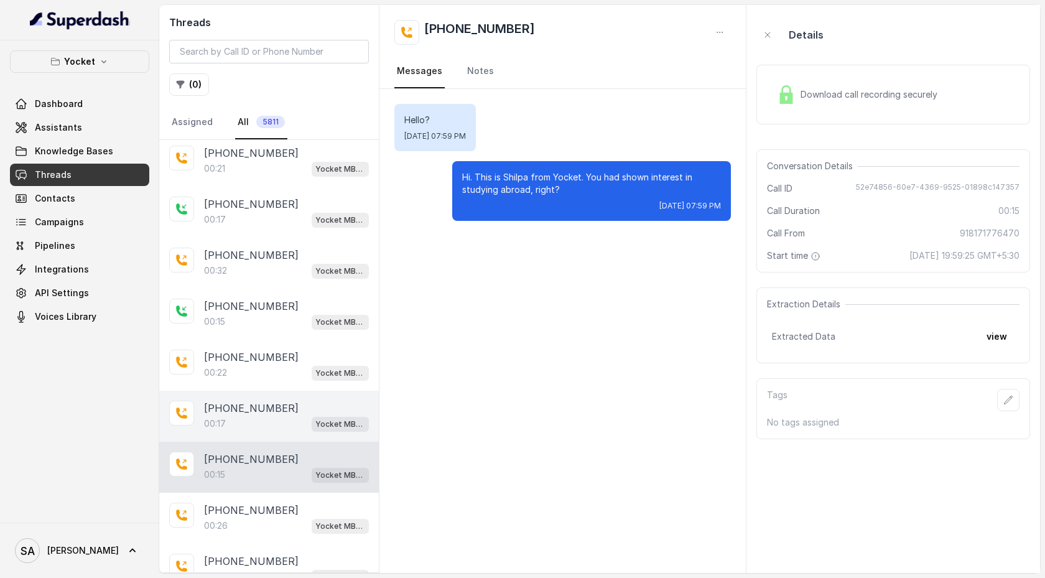
click at [262, 280] on div "00:17 Yocket MBA AI voice Agent" at bounding box center [286, 423] width 165 height 16
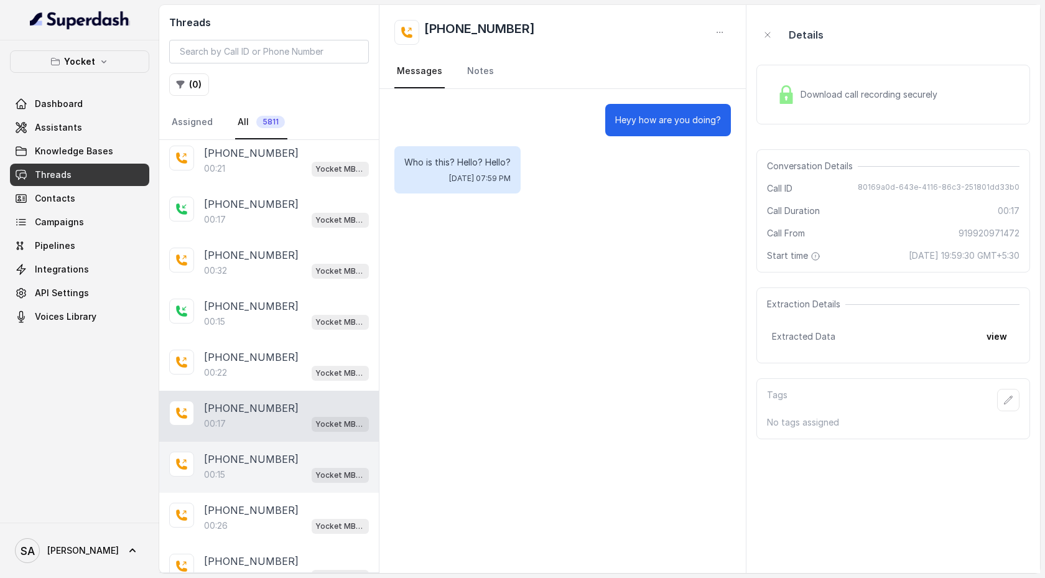
scroll to position [1030, 0]
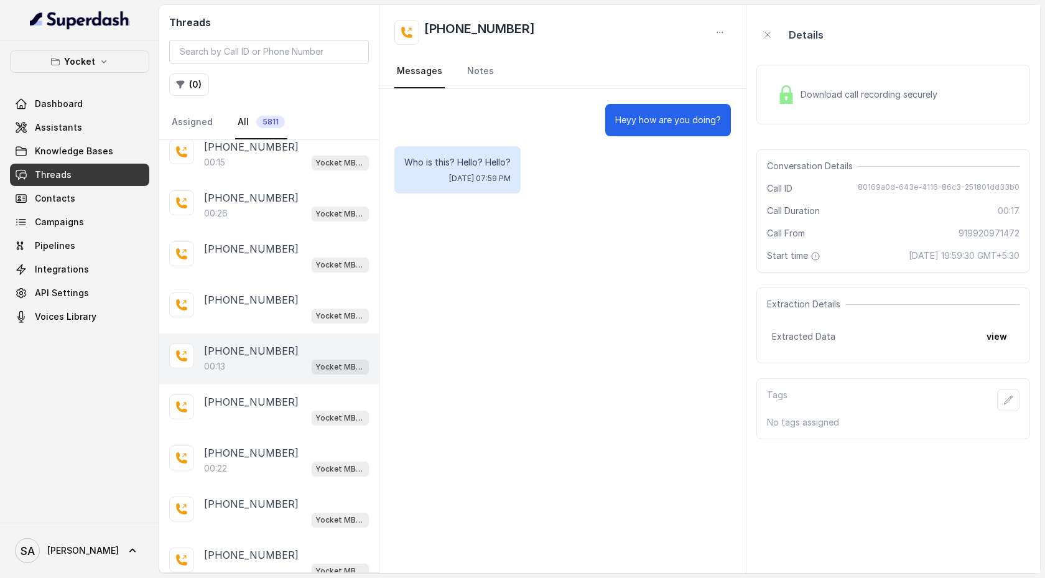
click at [264, 280] on div "00:13 Yocket MBA AI voice Agent" at bounding box center [286, 366] width 165 height 16
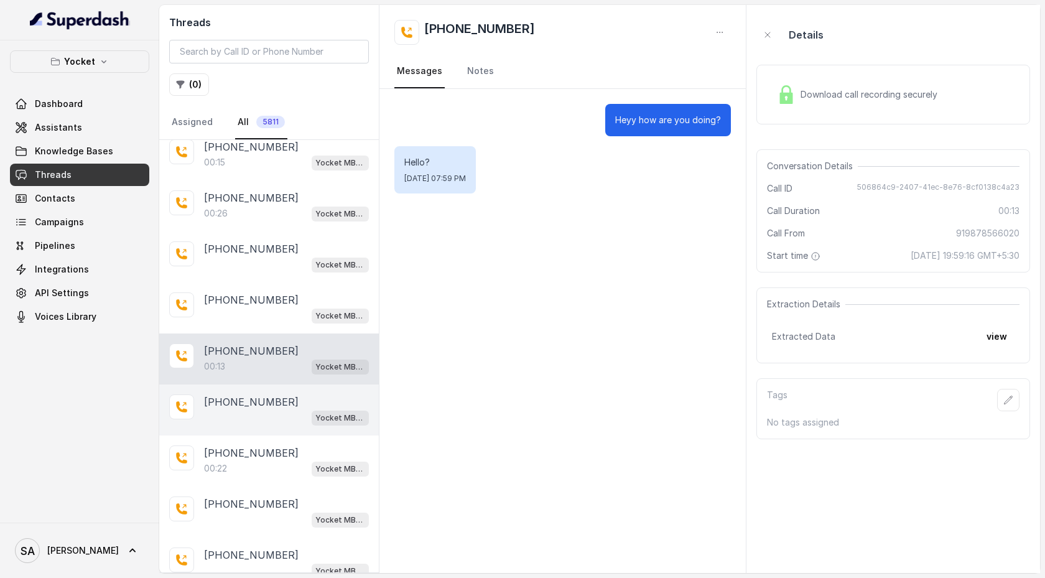
click at [267, 280] on p "[PHONE_NUMBER]" at bounding box center [251, 401] width 95 height 15
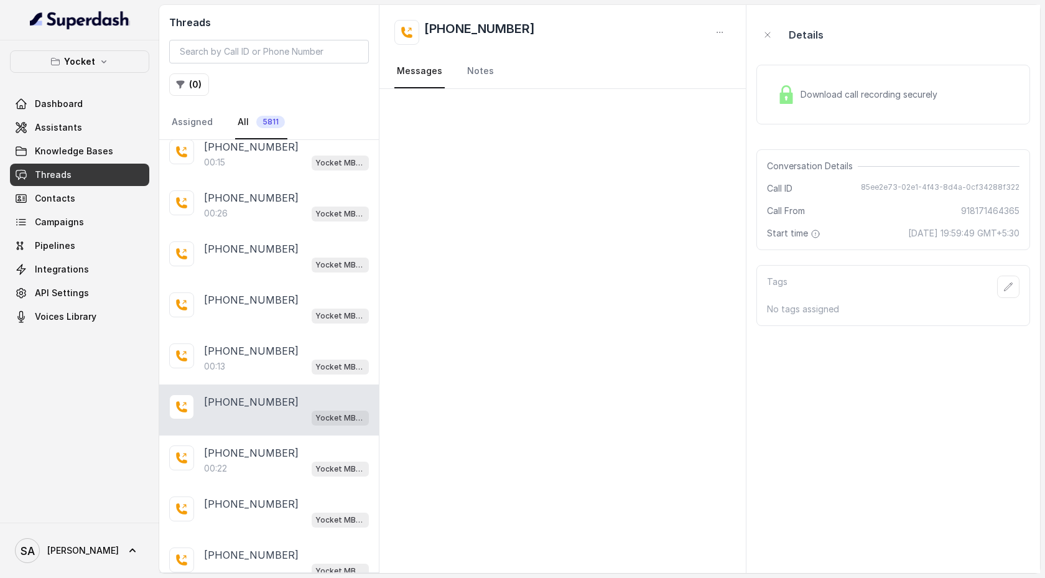
scroll to position [1207, 0]
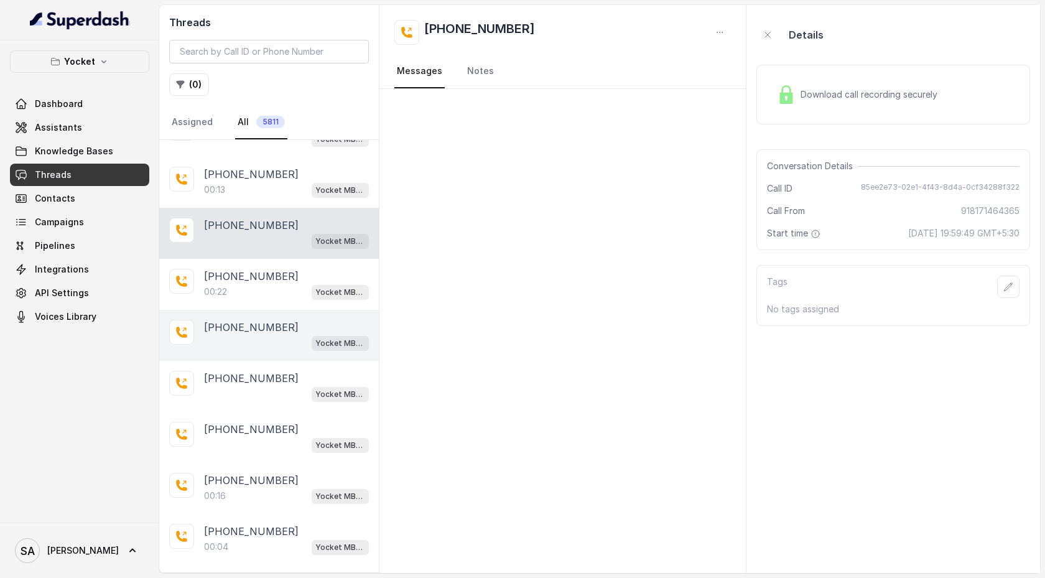
click at [274, 280] on p "[PHONE_NUMBER]" at bounding box center [251, 327] width 95 height 15
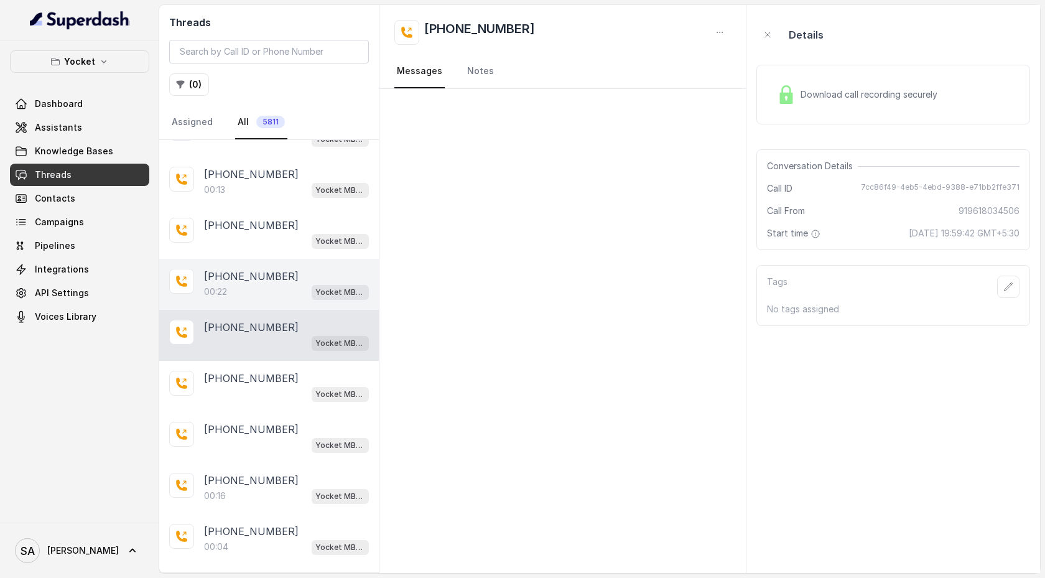
click at [275, 280] on div "00:22 Yocket MBA AI voice Agent" at bounding box center [286, 292] width 165 height 16
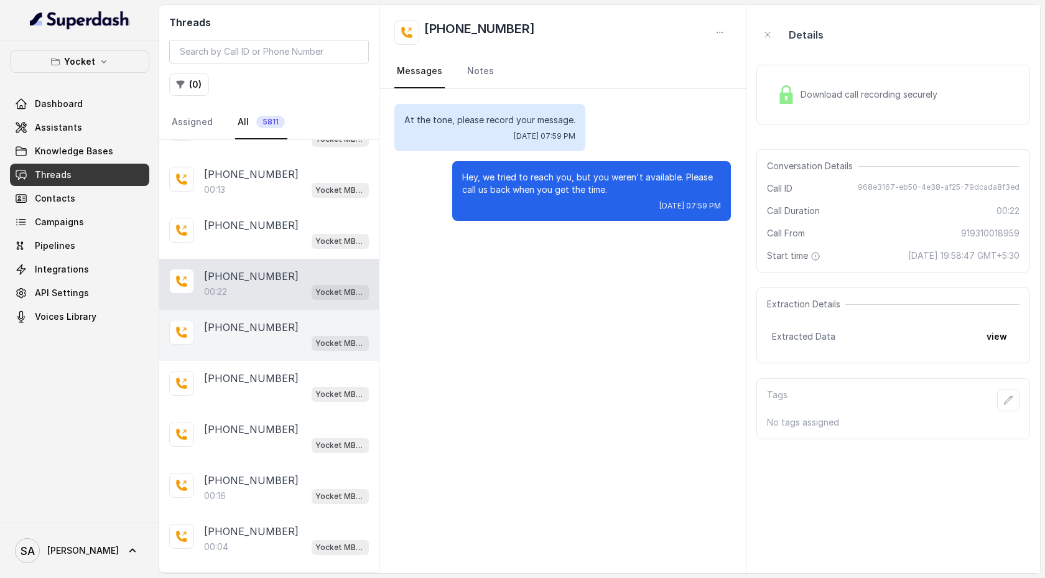
scroll to position [1331, 0]
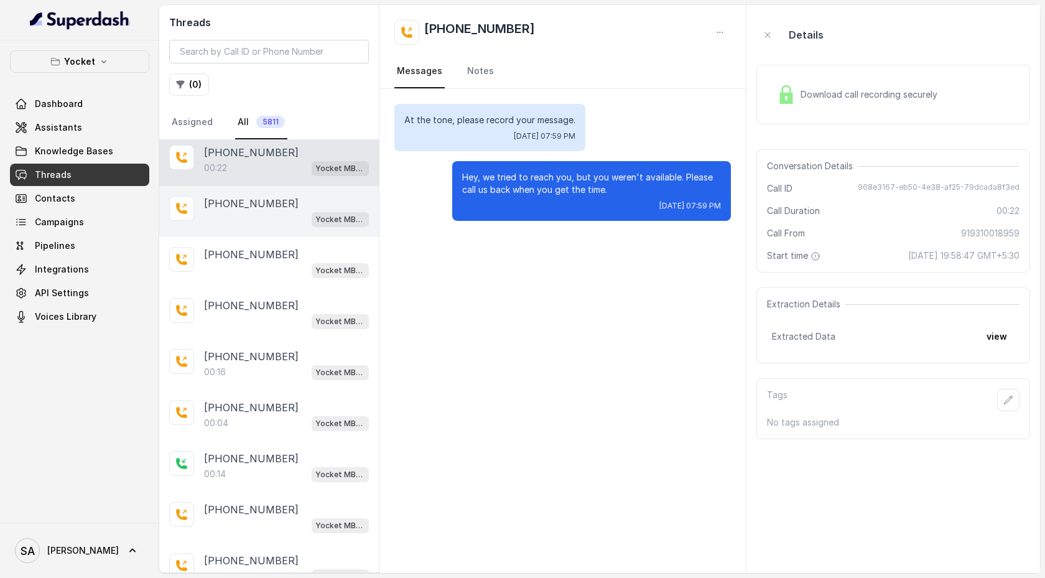
click at [278, 280] on div "[PHONE_NUMBER] Yocket MBA AI voice Agent" at bounding box center [269, 313] width 220 height 51
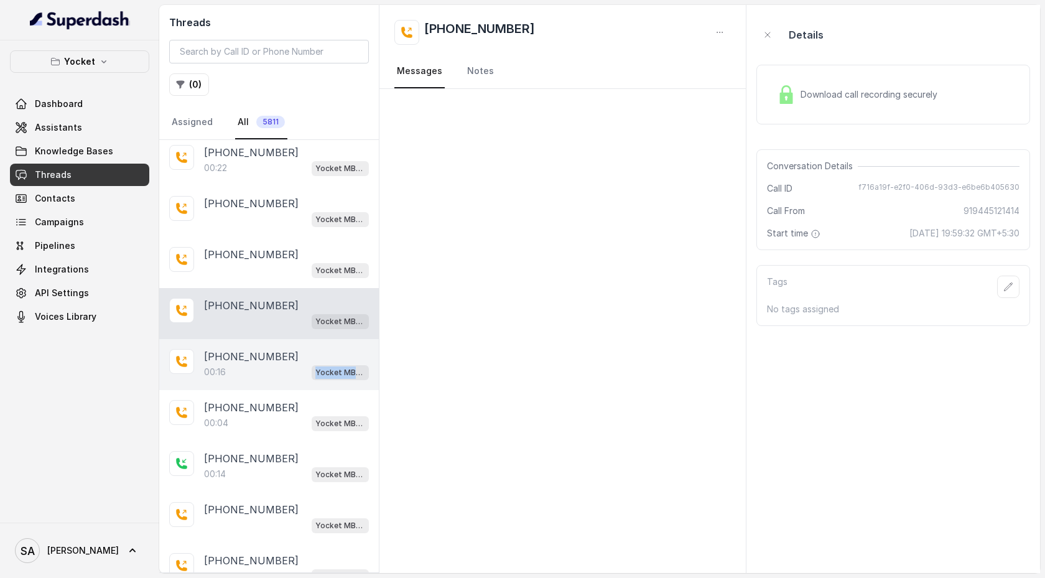
click at [277, 280] on div "[PHONE_NUMBER]:16 Yocket MBA AI voice Agent" at bounding box center [269, 364] width 220 height 51
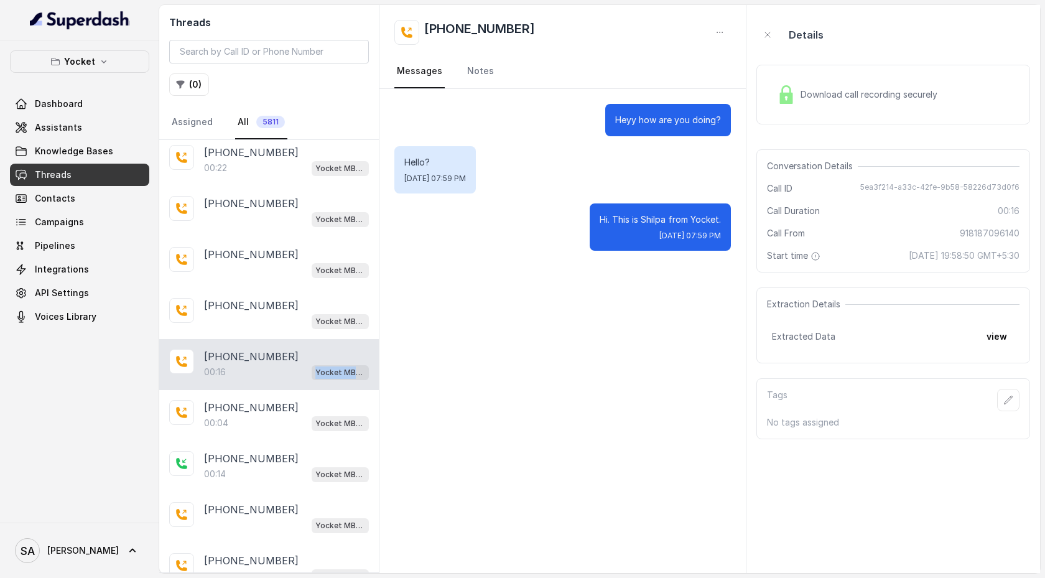
scroll to position [1426, 0]
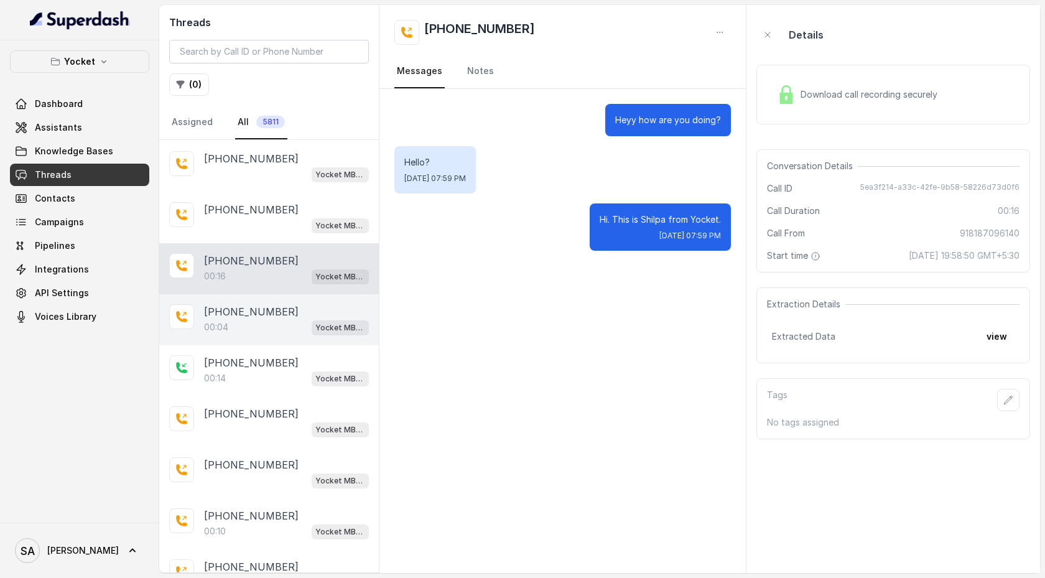
click at [277, 280] on div "00:04 Yocket MBA AI voice Agent" at bounding box center [286, 327] width 165 height 16
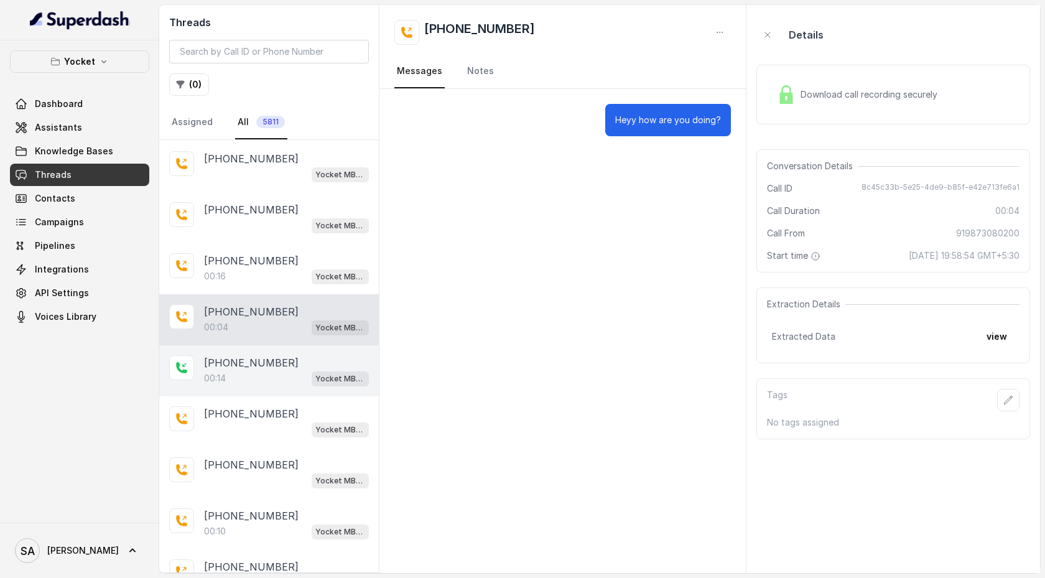
click at [280, 280] on div "00:14 Yocket MBA AI voice Agent" at bounding box center [286, 378] width 165 height 16
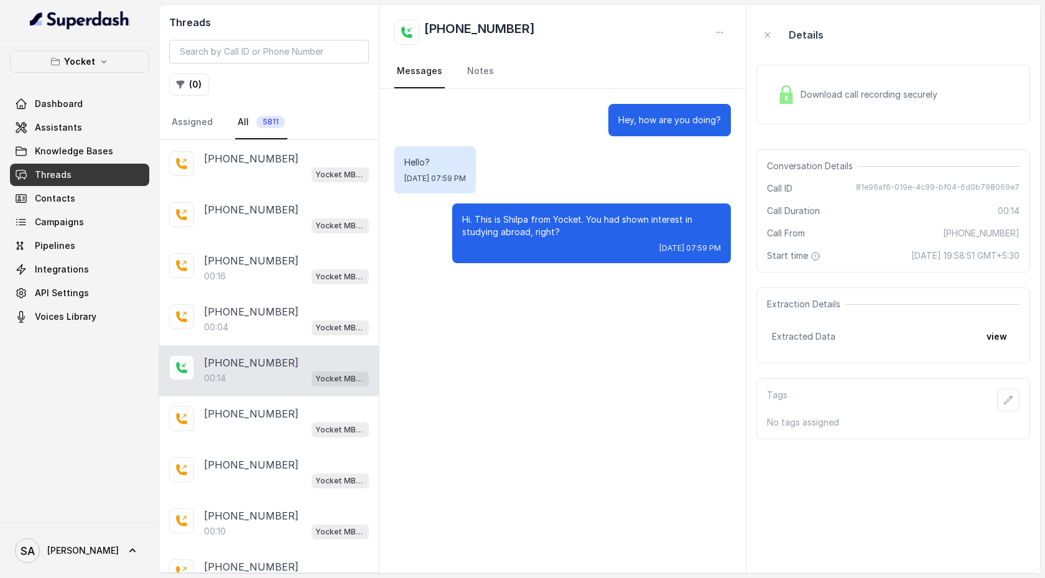
scroll to position [1548, 0]
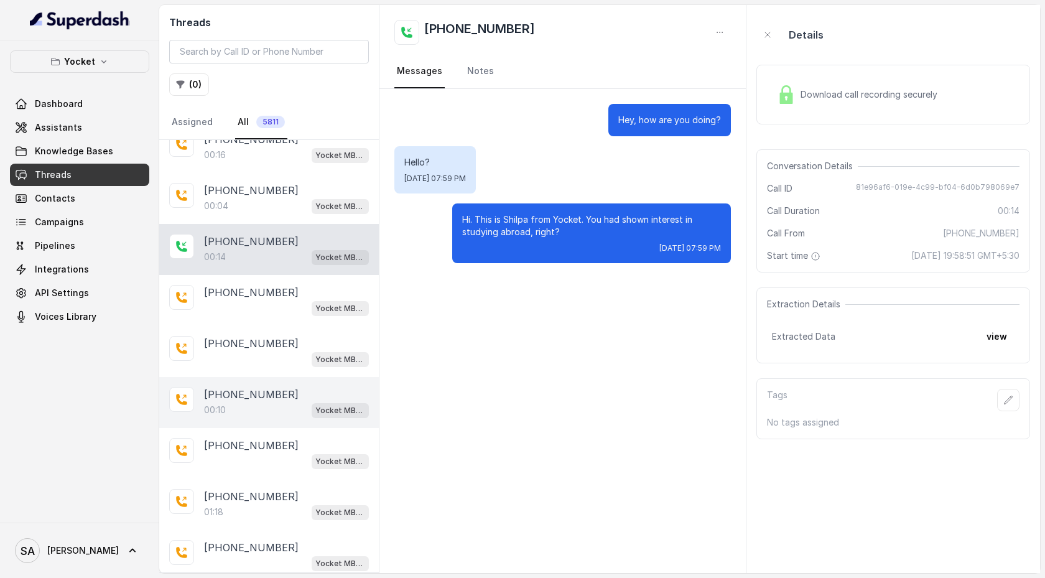
click at [271, 280] on div "[PHONE_NUMBER]:10 Yocket MBA AI voice Agent" at bounding box center [269, 402] width 220 height 51
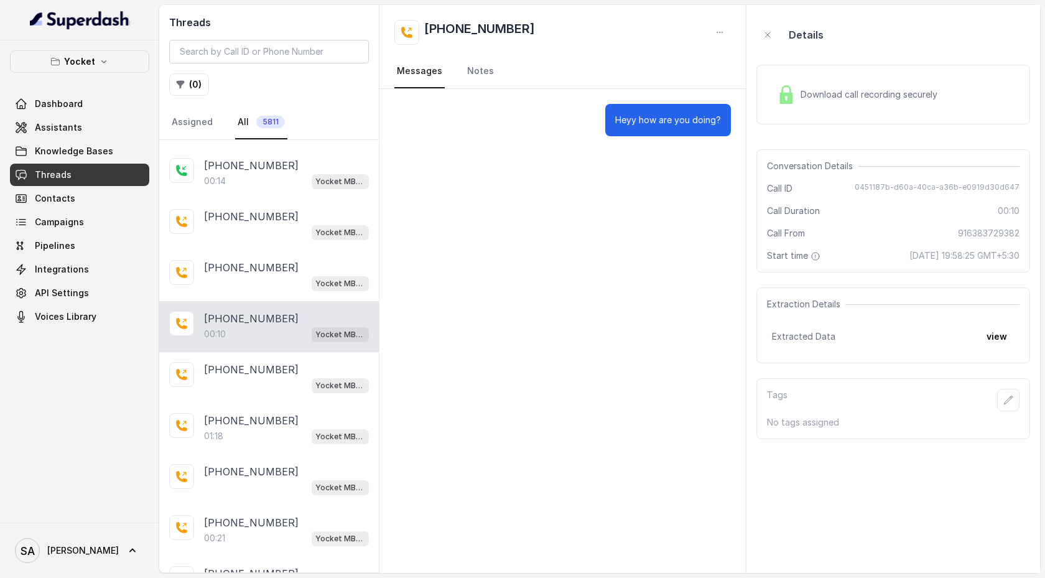
scroll to position [1721, 0]
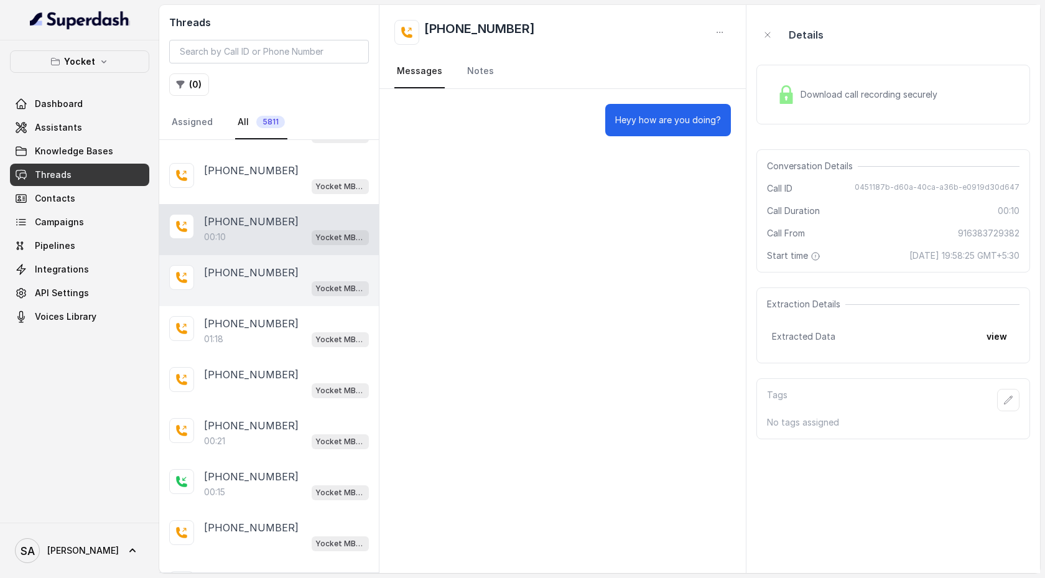
click at [273, 280] on div "Yocket MBA AI voice Agent" at bounding box center [286, 288] width 165 height 16
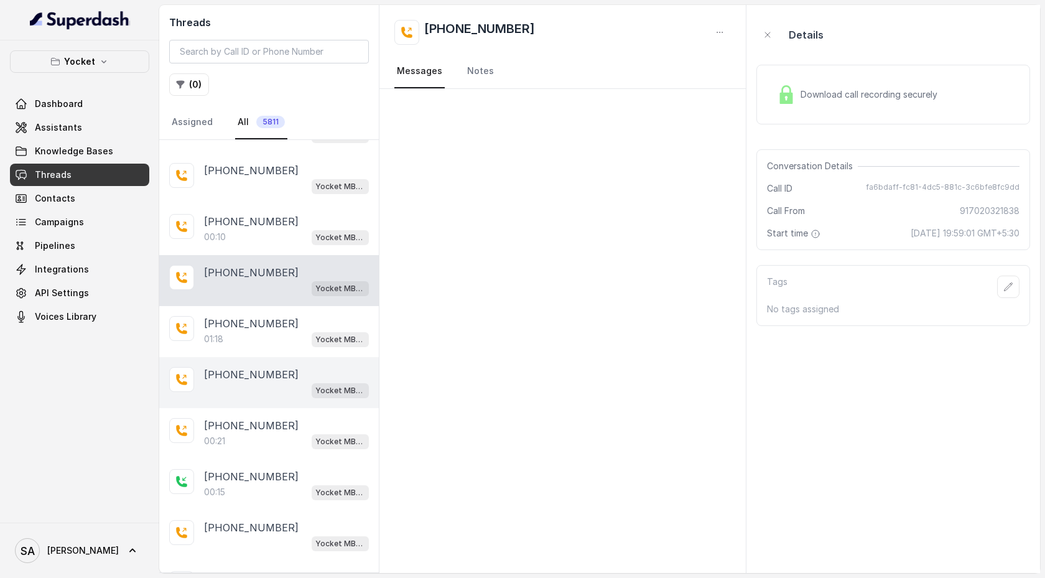
click at [270, 280] on div "[PHONE_NUMBER] Yocket MBA AI voice Agent" at bounding box center [269, 382] width 220 height 51
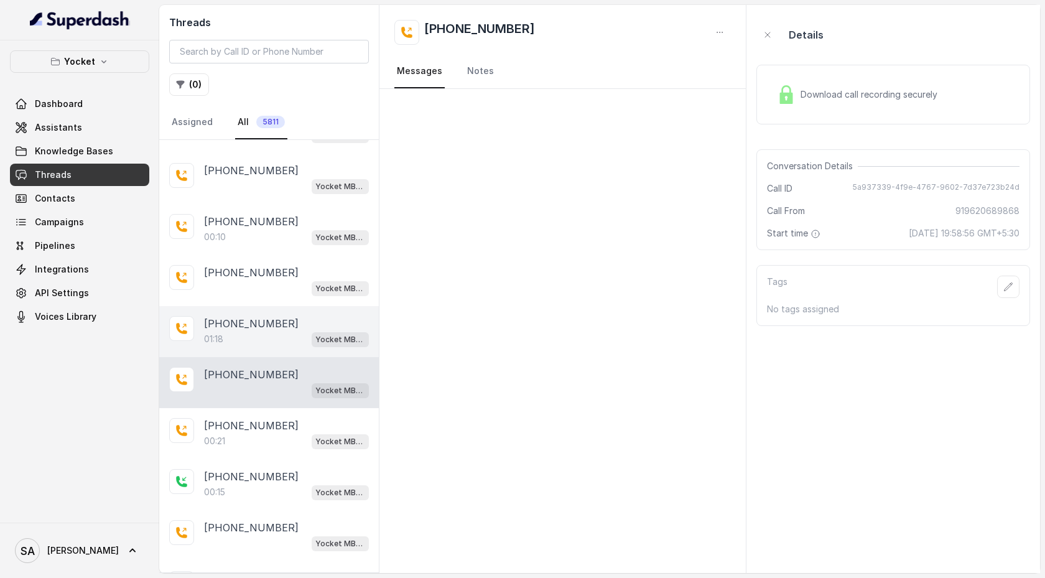
click at [269, 280] on div "01:18 Yocket MBA AI voice Agent" at bounding box center [286, 339] width 165 height 16
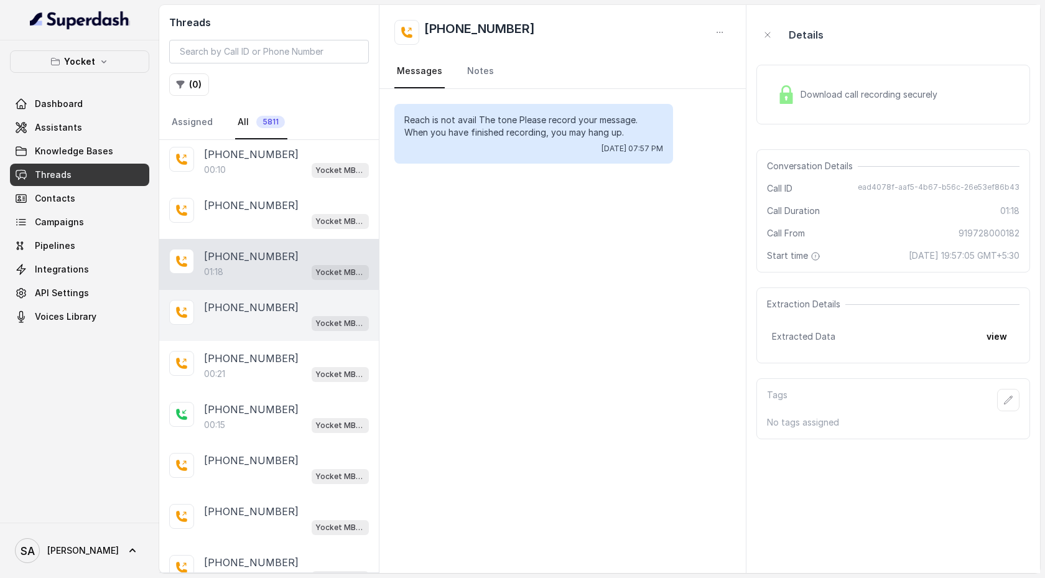
scroll to position [1819, 0]
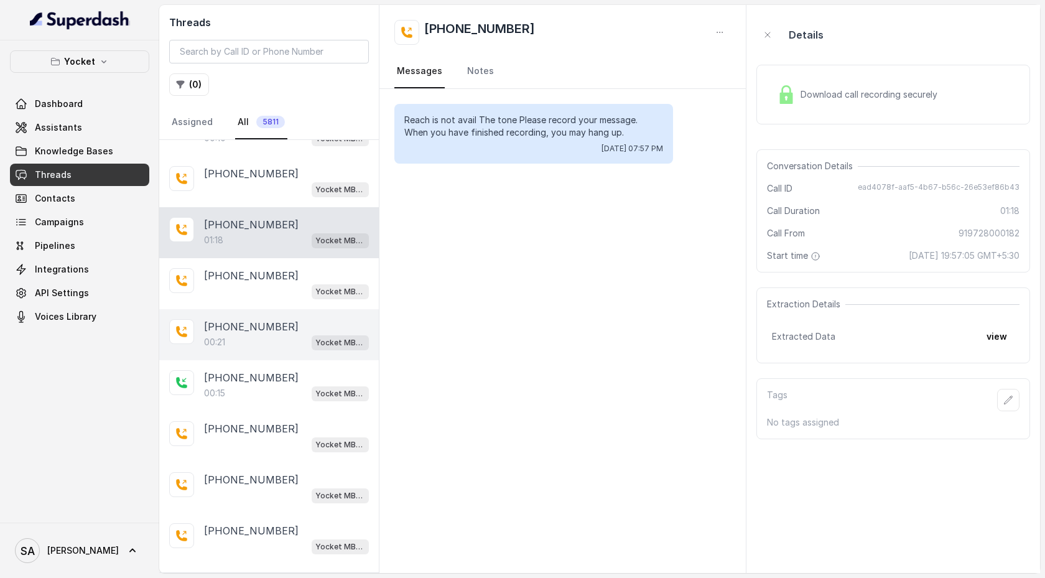
click at [281, 280] on div "00:21 Yocket MBA AI voice Agent" at bounding box center [286, 342] width 165 height 16
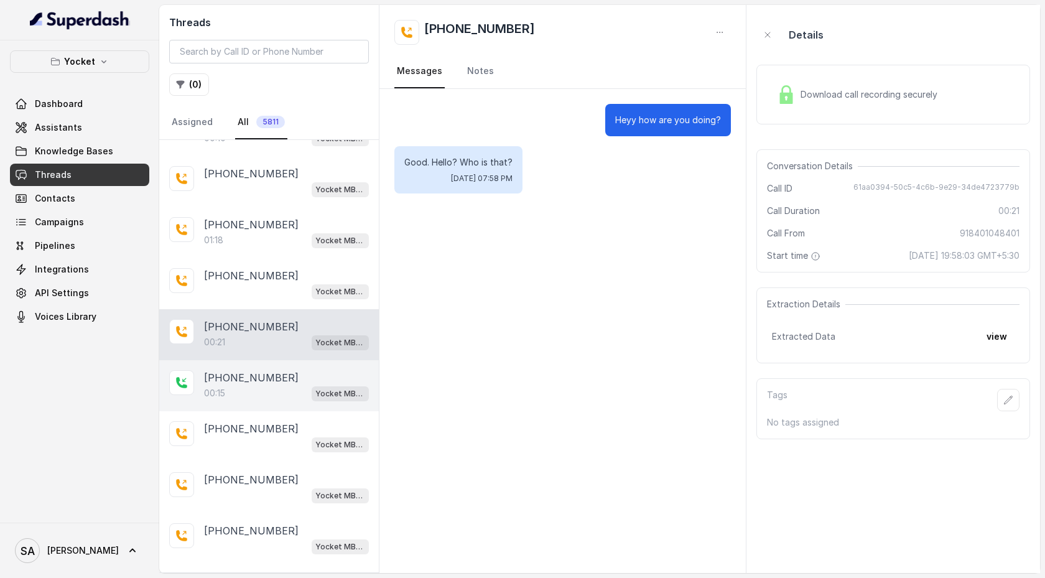
click at [279, 280] on div "00:15 Yocket MBA AI voice Agent" at bounding box center [286, 393] width 165 height 16
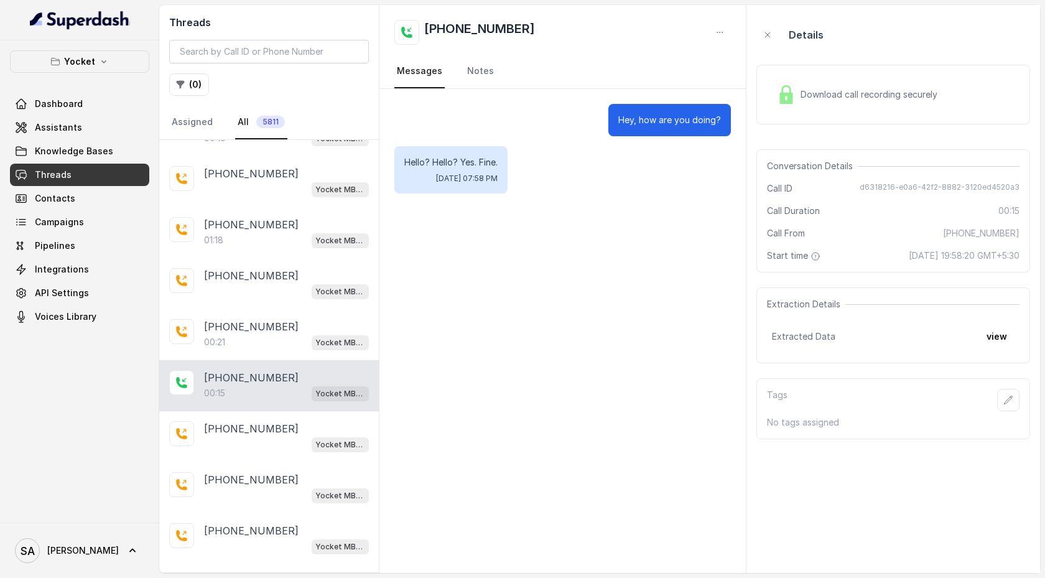
click at [870, 113] on div "Download call recording securely" at bounding box center [893, 95] width 274 height 60
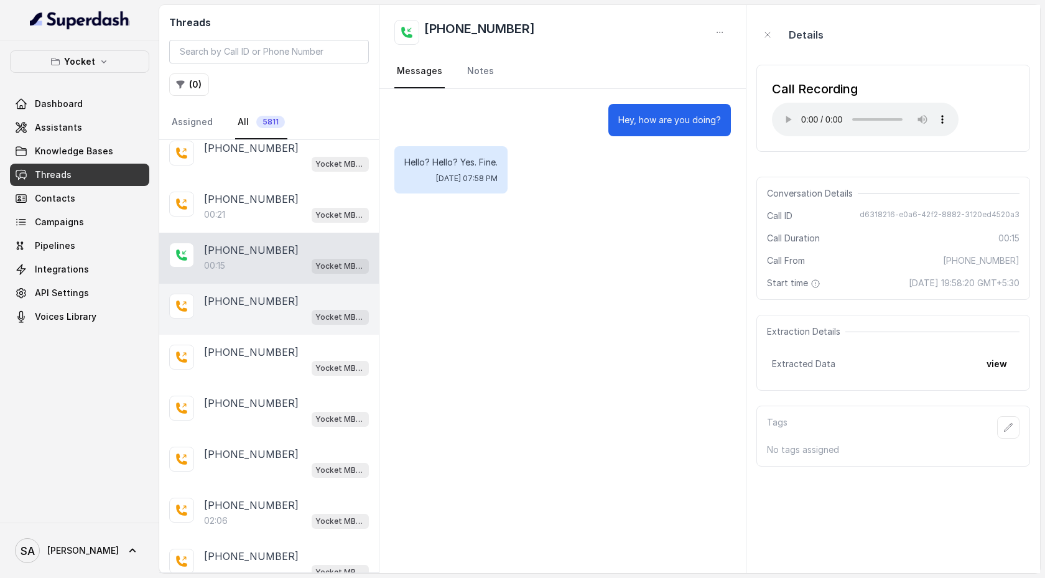
scroll to position [2046, 0]
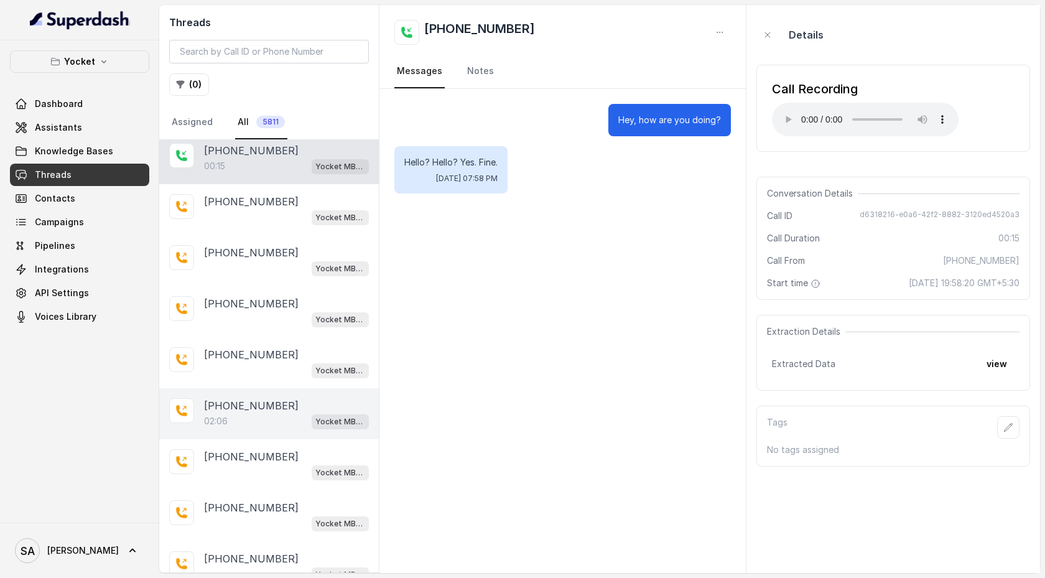
click at [231, 280] on div "02:06 Yocket MBA AI voice Agent" at bounding box center [286, 421] width 165 height 16
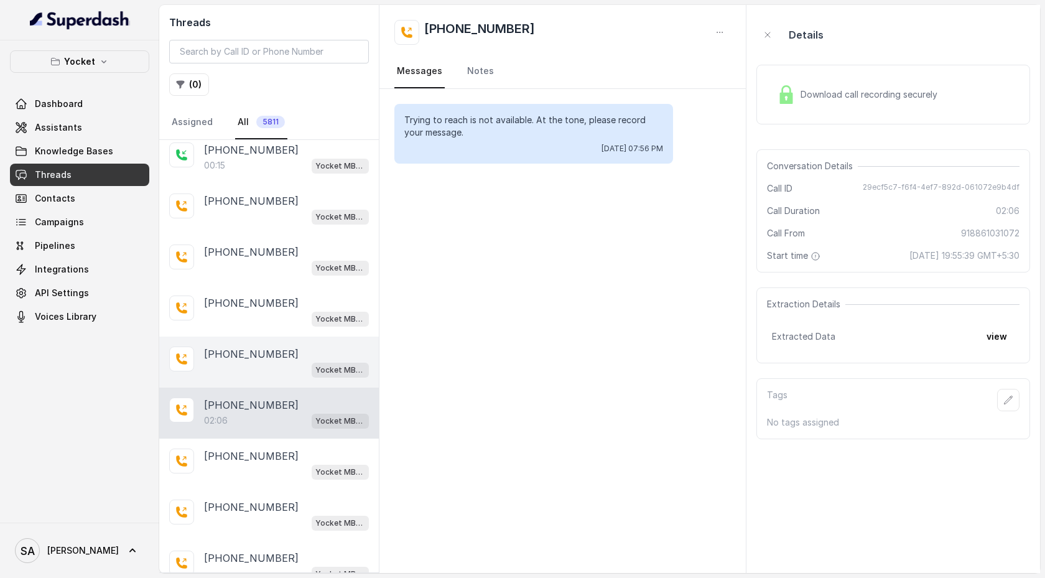
scroll to position [2137, 0]
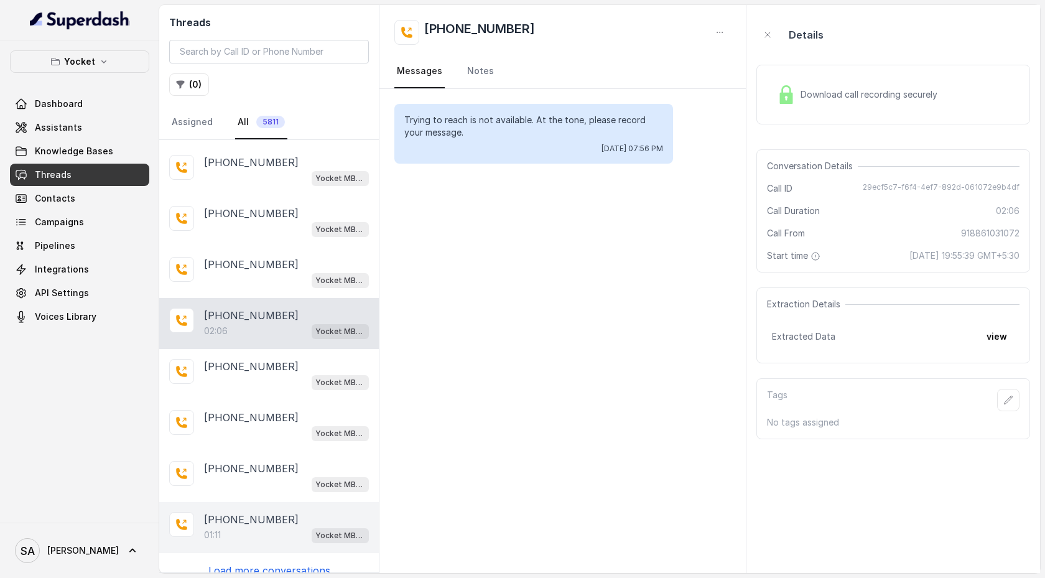
click at [242, 280] on p "[PHONE_NUMBER]" at bounding box center [251, 519] width 95 height 15
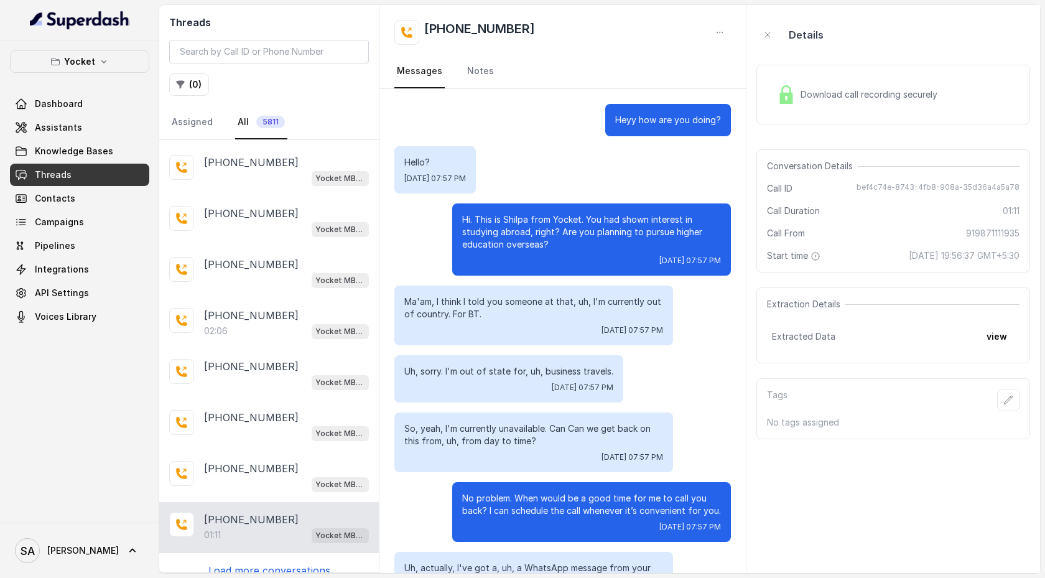
click at [880, 110] on div "Download call recording securely" at bounding box center [893, 95] width 274 height 60
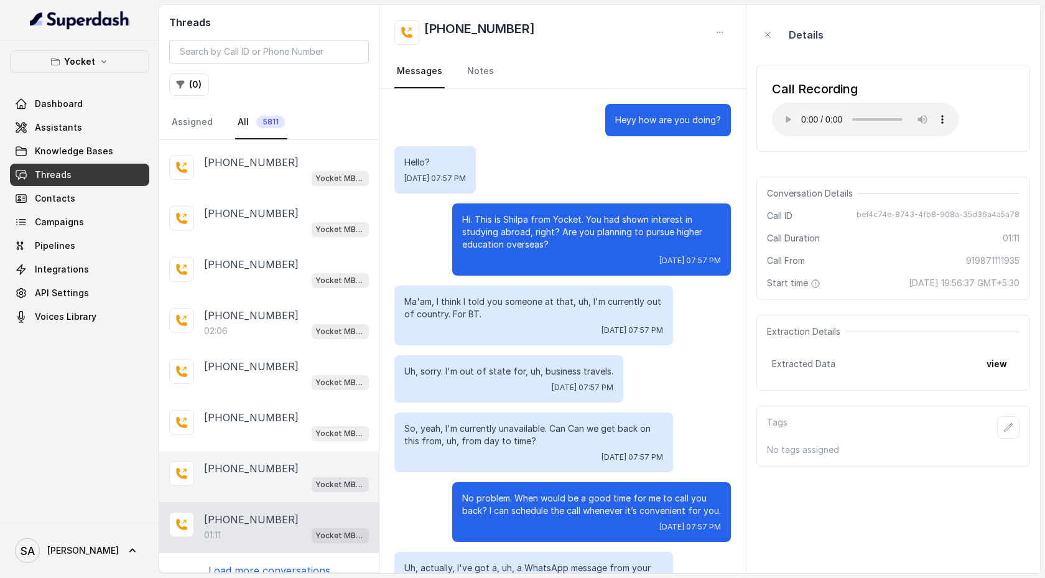
click at [236, 280] on div "Yocket MBA AI voice Agent" at bounding box center [286, 484] width 165 height 16
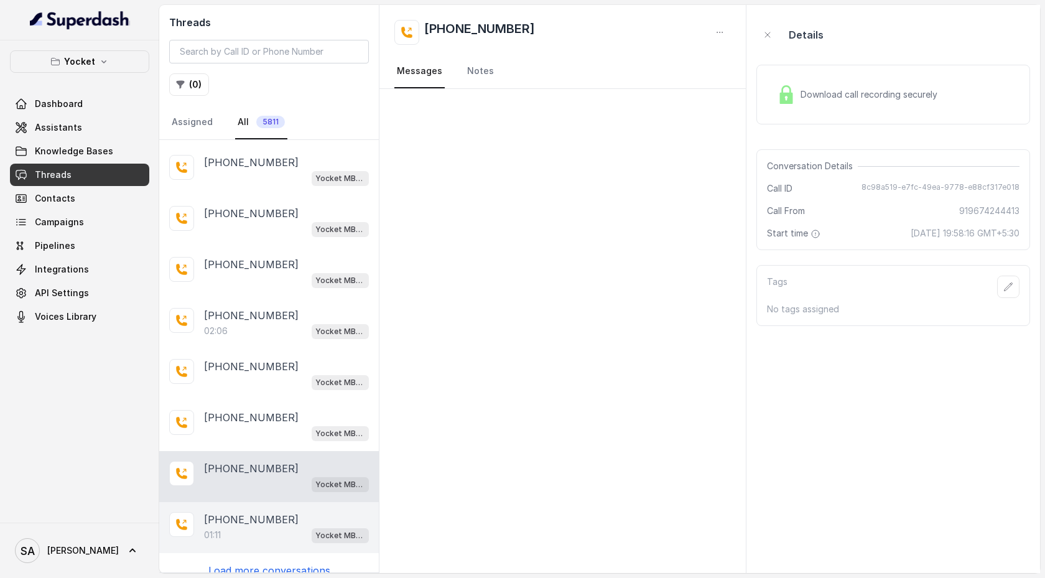
click at [241, 280] on p "[PHONE_NUMBER]" at bounding box center [251, 519] width 95 height 15
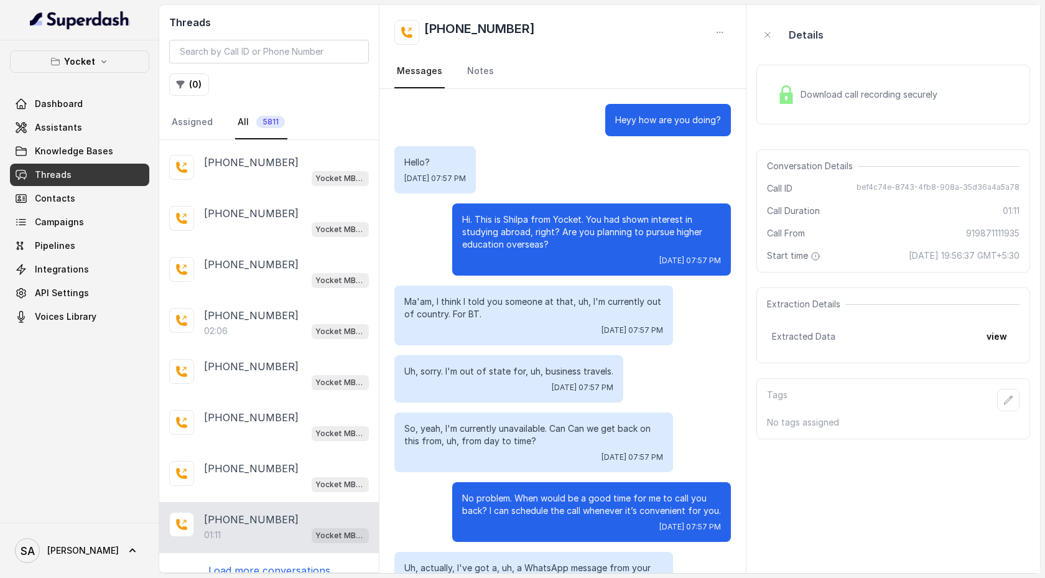
scroll to position [205, 0]
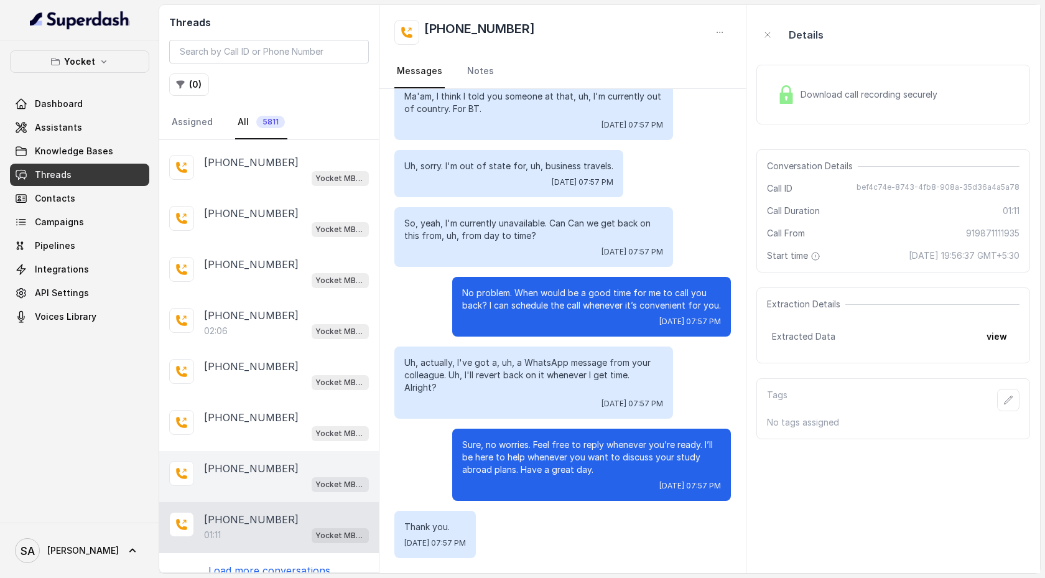
click at [242, 280] on div "Yocket MBA AI voice Agent" at bounding box center [286, 484] width 165 height 16
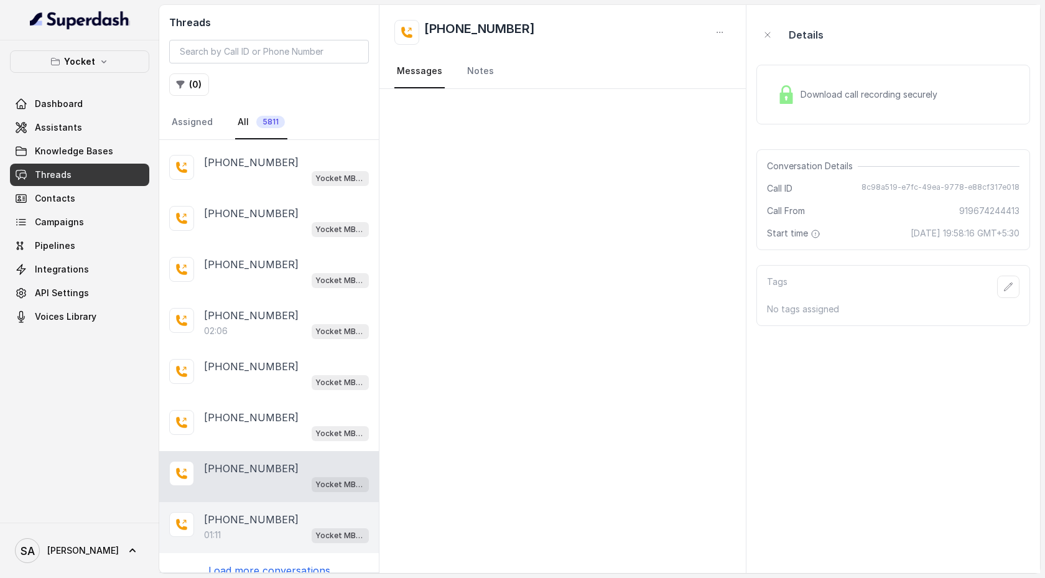
click at [238, 280] on p "[PHONE_NUMBER]" at bounding box center [251, 519] width 95 height 15
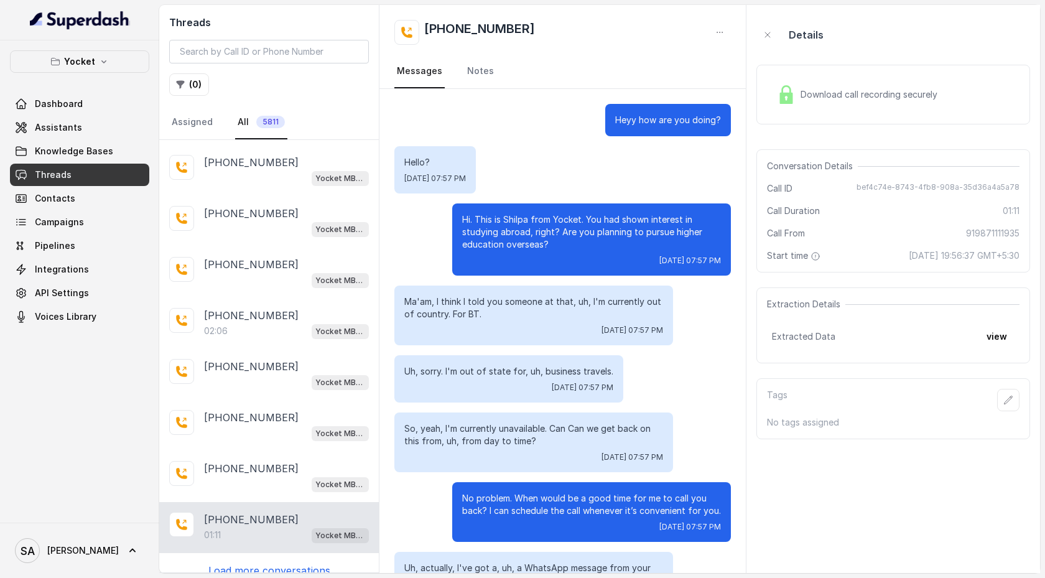
scroll to position [205, 0]
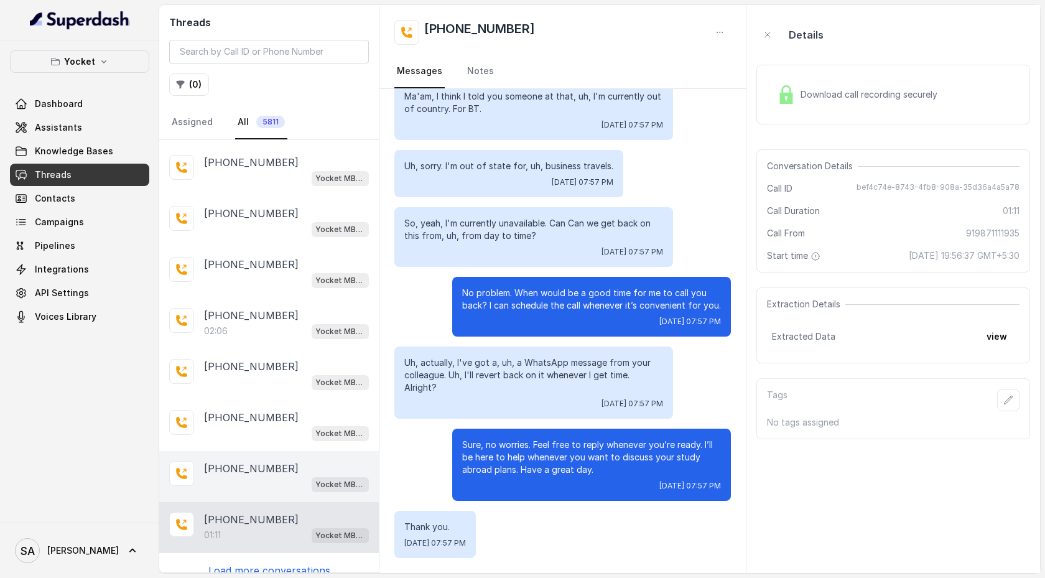
click at [241, 280] on div "[PHONE_NUMBER] Yocket MBA AI voice Agent" at bounding box center [269, 476] width 220 height 51
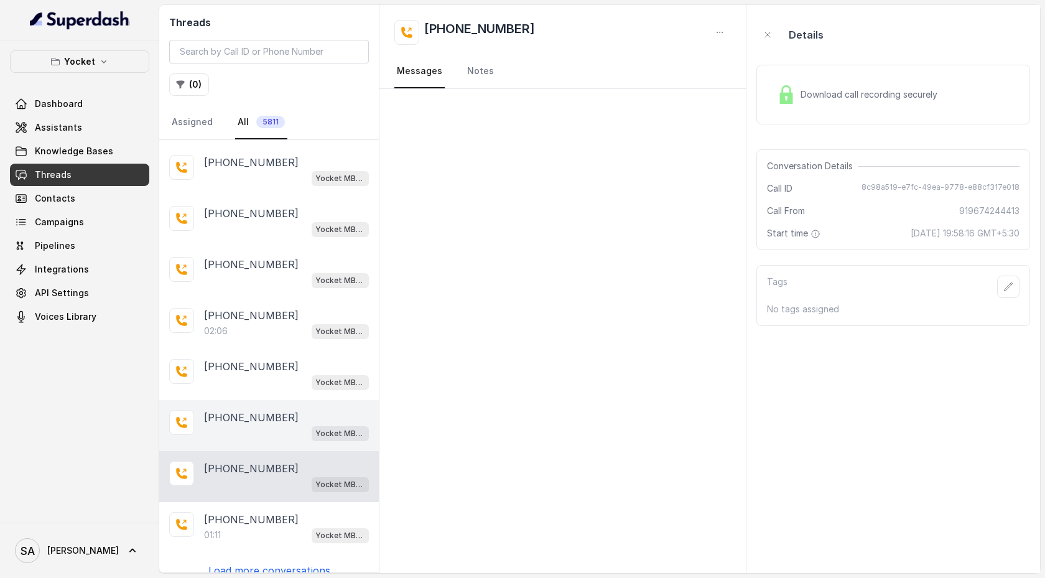
click at [248, 280] on div "Yocket MBA AI voice Agent" at bounding box center [286, 433] width 165 height 16
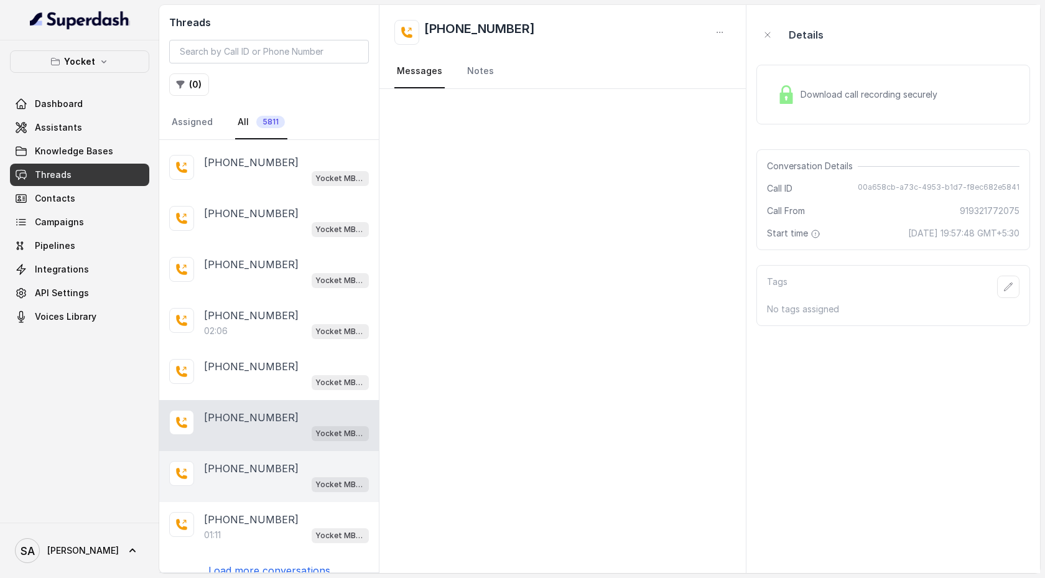
click at [244, 280] on p "[PHONE_NUMBER]" at bounding box center [251, 468] width 95 height 15
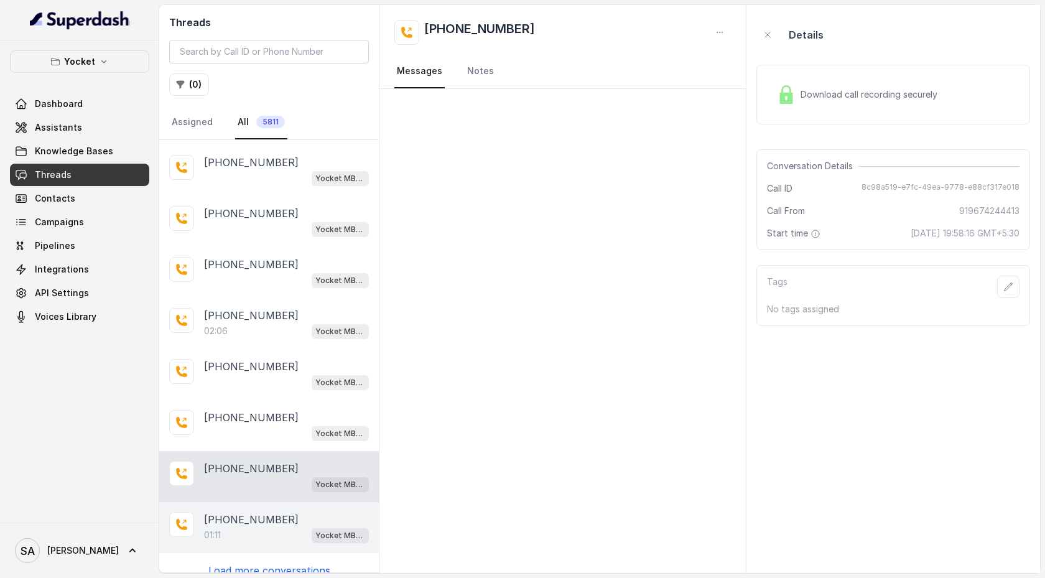
click at [238, 280] on p "[PHONE_NUMBER]" at bounding box center [251, 519] width 95 height 15
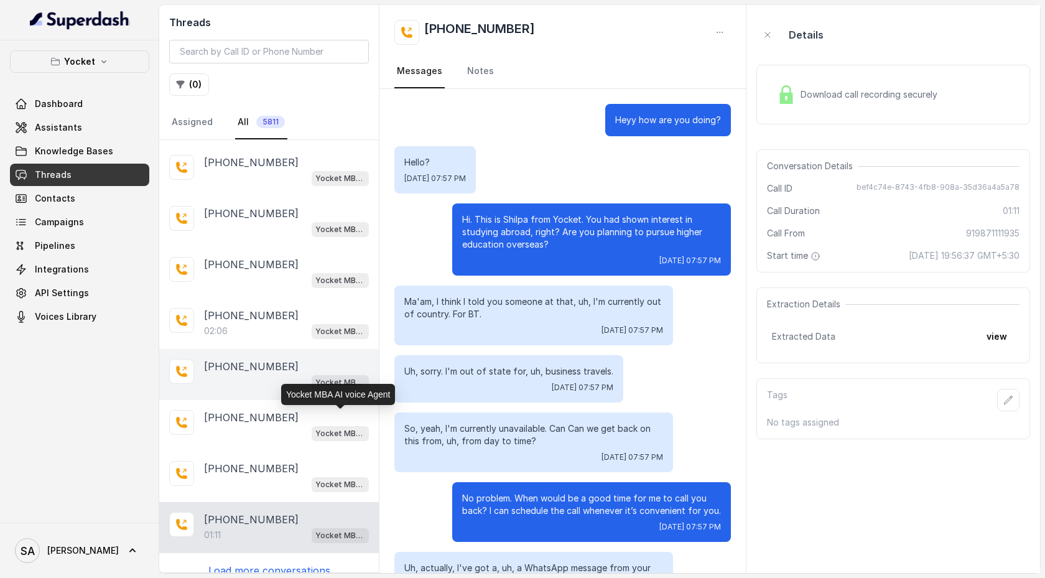
click at [284, 280] on div "[PHONE_NUMBER] Yocket MBA AI voice Agent" at bounding box center [269, 374] width 220 height 51
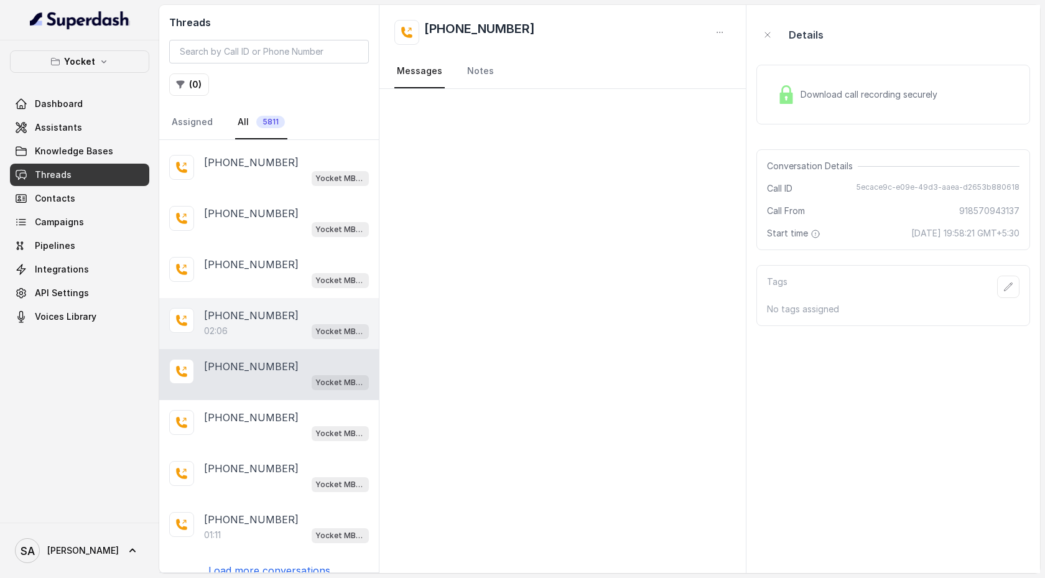
click at [286, 280] on div "02:06 Yocket MBA AI voice Agent" at bounding box center [286, 331] width 165 height 16
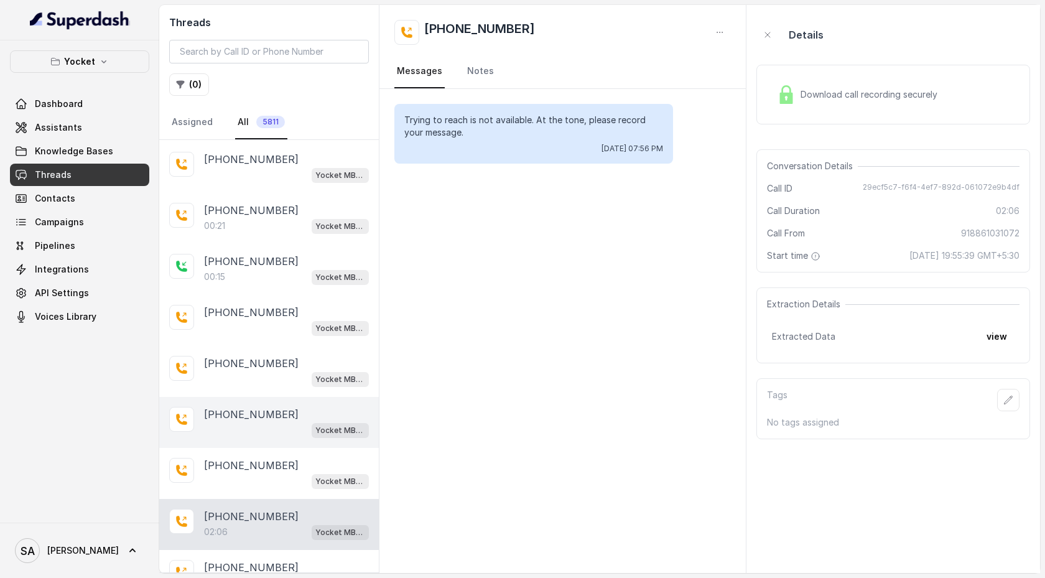
scroll to position [1895, 0]
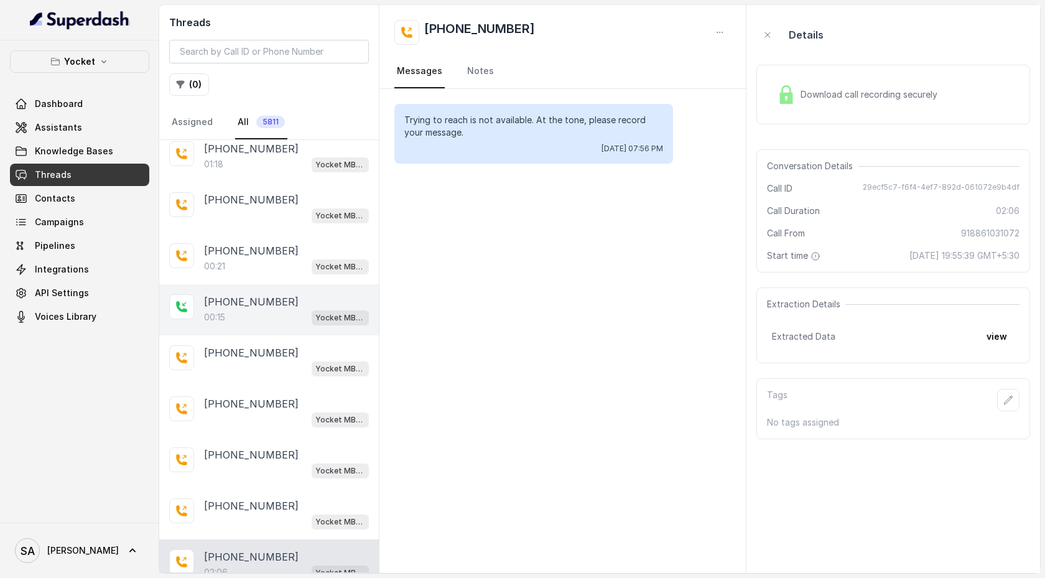
click at [238, 280] on div "[PHONE_NUMBER] Yocket MBA AI voice Agent" at bounding box center [269, 360] width 220 height 51
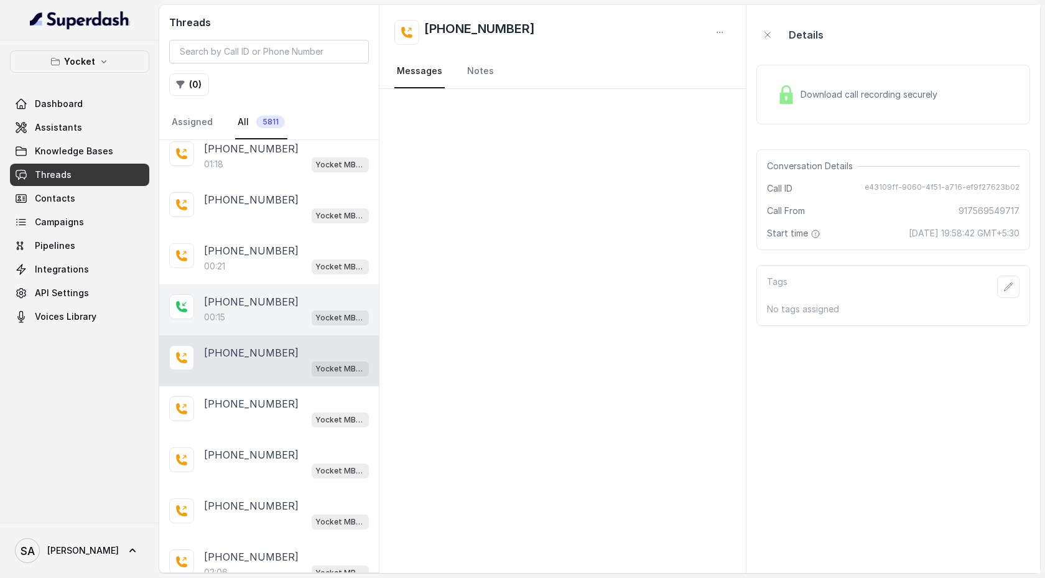
click at [238, 280] on div "00:15 Yocket MBA AI voice Agent" at bounding box center [286, 317] width 165 height 16
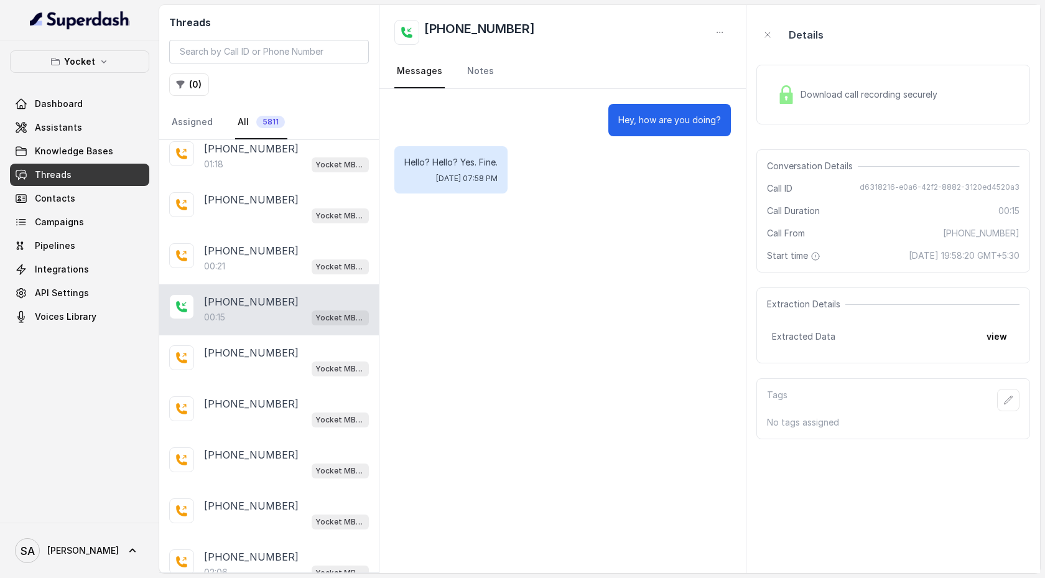
click at [838, 104] on div "Download call recording securely" at bounding box center [857, 94] width 170 height 29
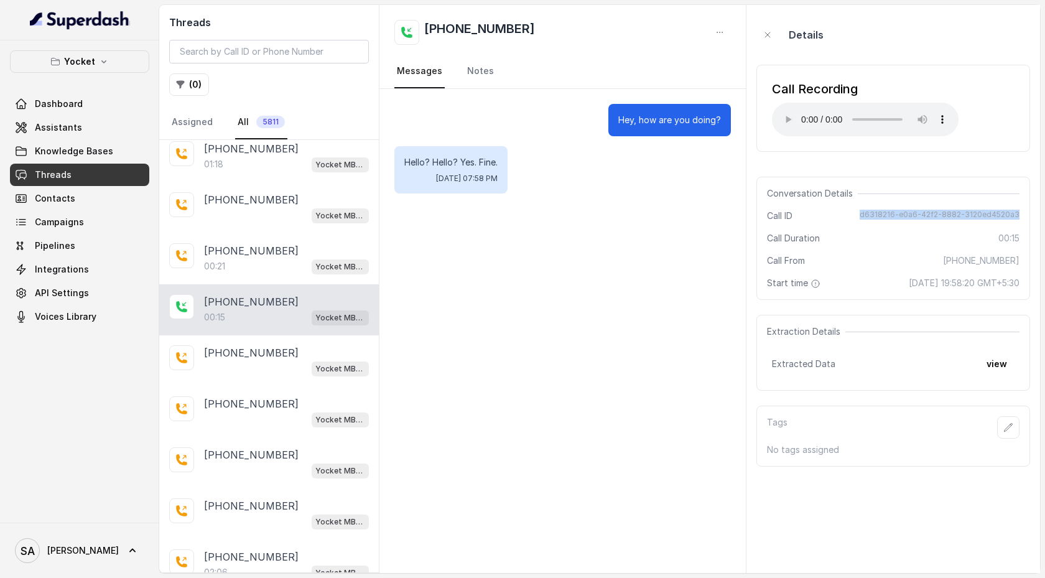
drag, startPoint x: 866, startPoint y: 210, endPoint x: 1024, endPoint y: 213, distance: 157.4
click at [1024, 213] on div "Conversation Details Call ID d6318216-e0a6-42f2-8882-3120ed4520a3 Call Duration…" at bounding box center [893, 238] width 274 height 123
copy span "d6318216-e0a6-42f2-8882-3120ed4520a3"
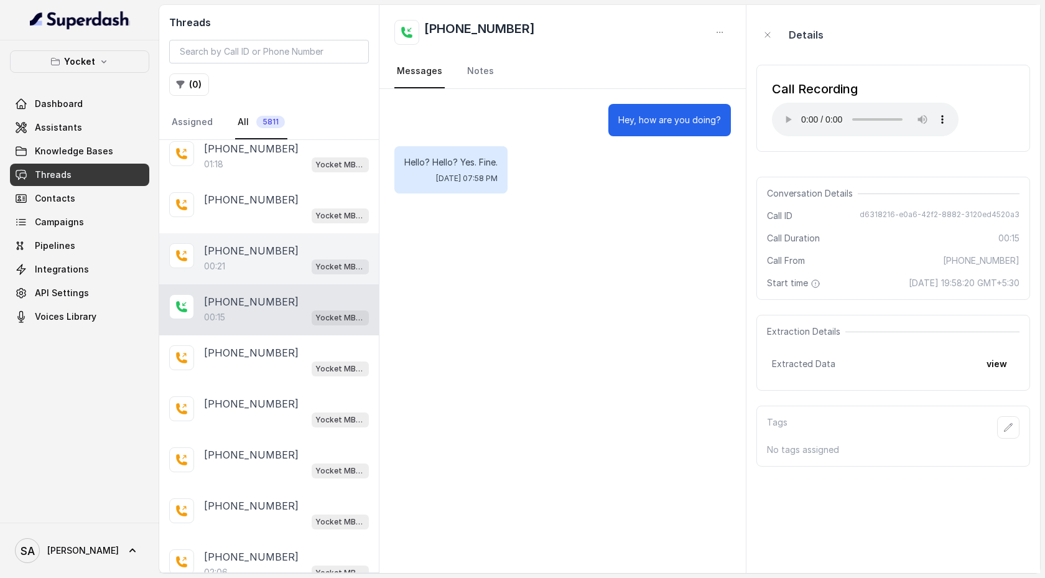
click at [283, 258] on div "00:21 Yocket MBA AI voice Agent" at bounding box center [286, 266] width 165 height 16
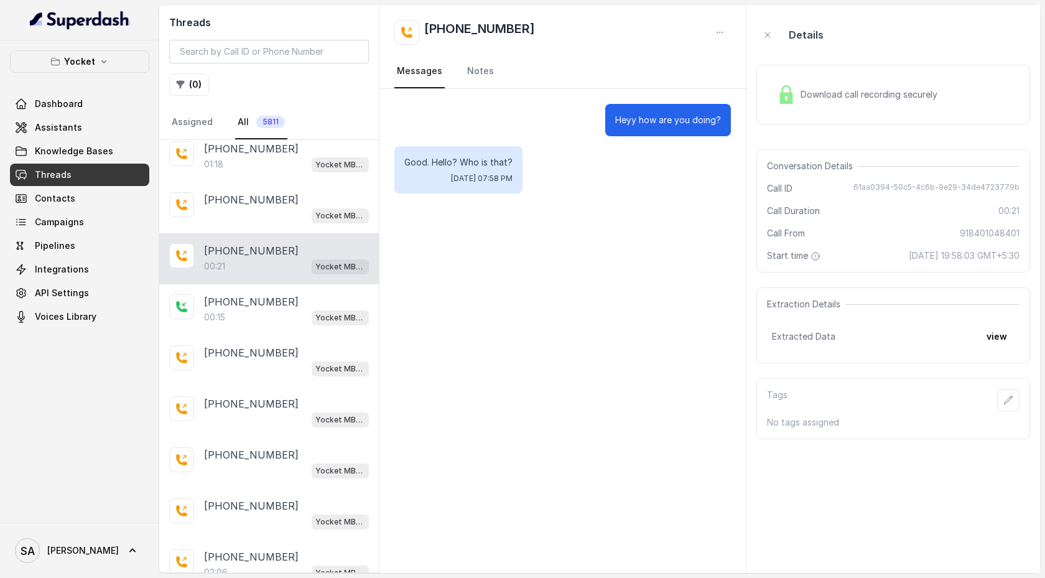
click at [101, 101] on link "Dashboard" at bounding box center [79, 104] width 139 height 22
